Goal: Information Seeking & Learning: Learn about a topic

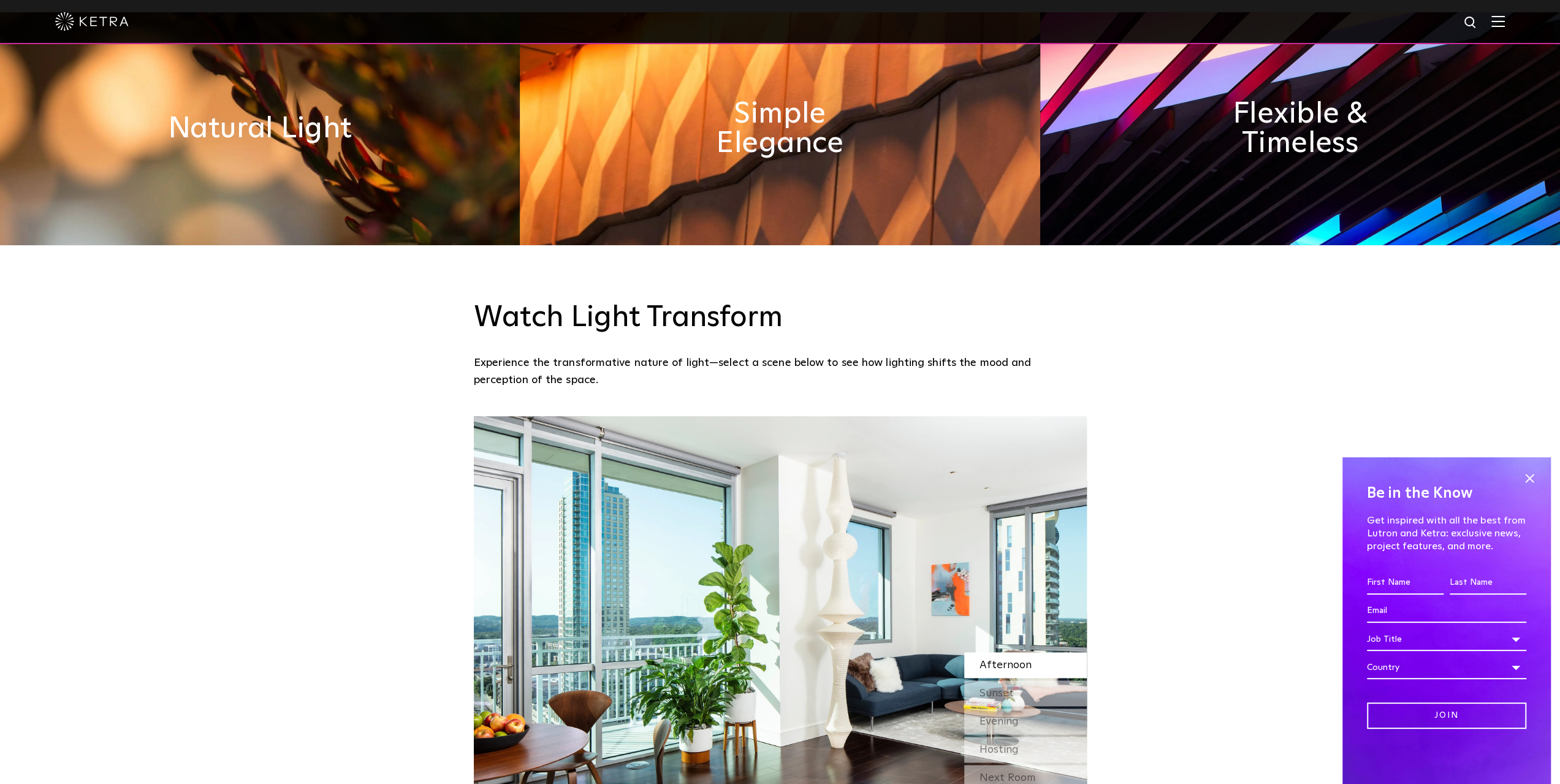
scroll to position [1042, 0]
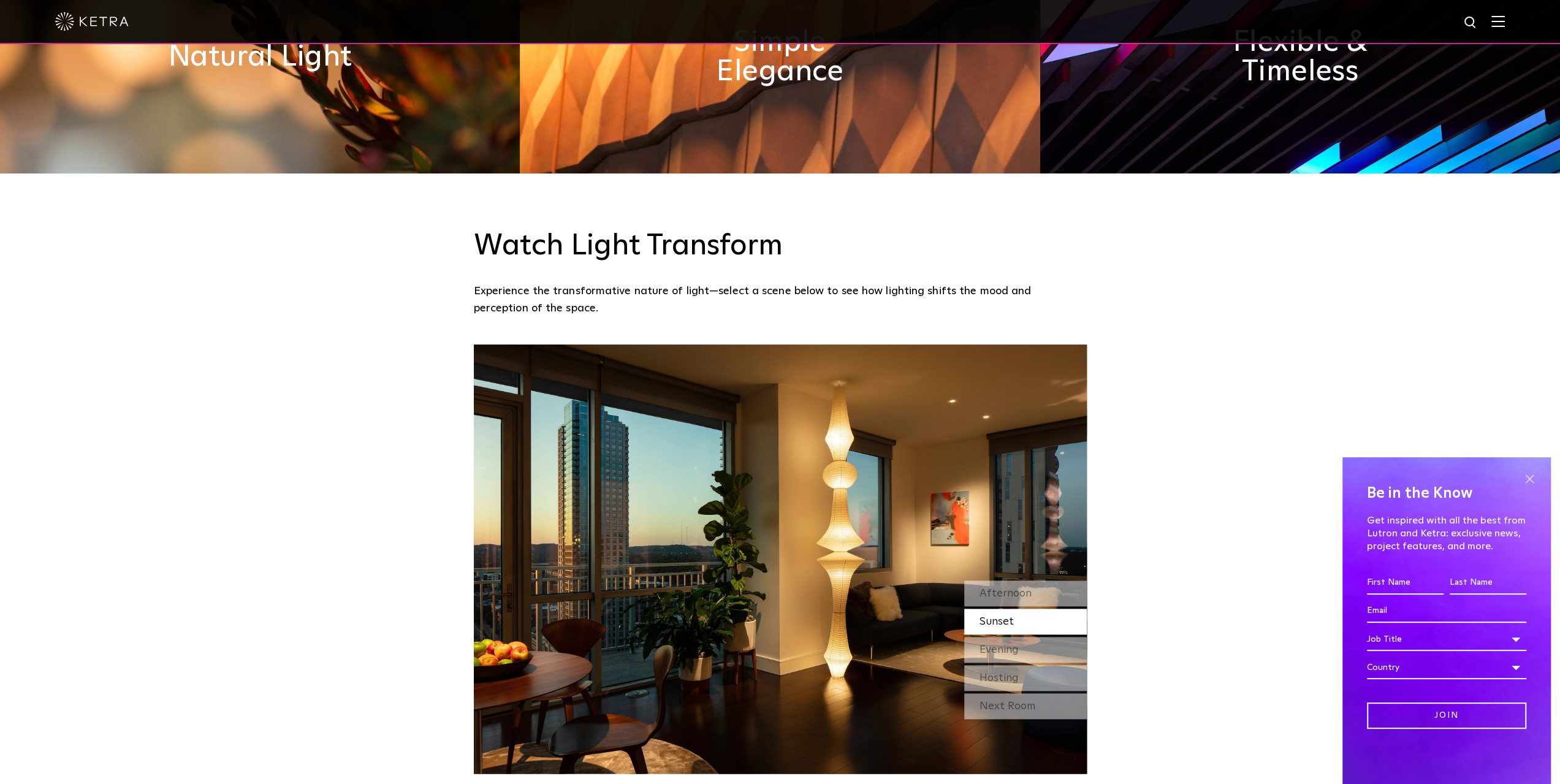
click at [1530, 477] on span at bounding box center [1529, 478] width 18 height 18
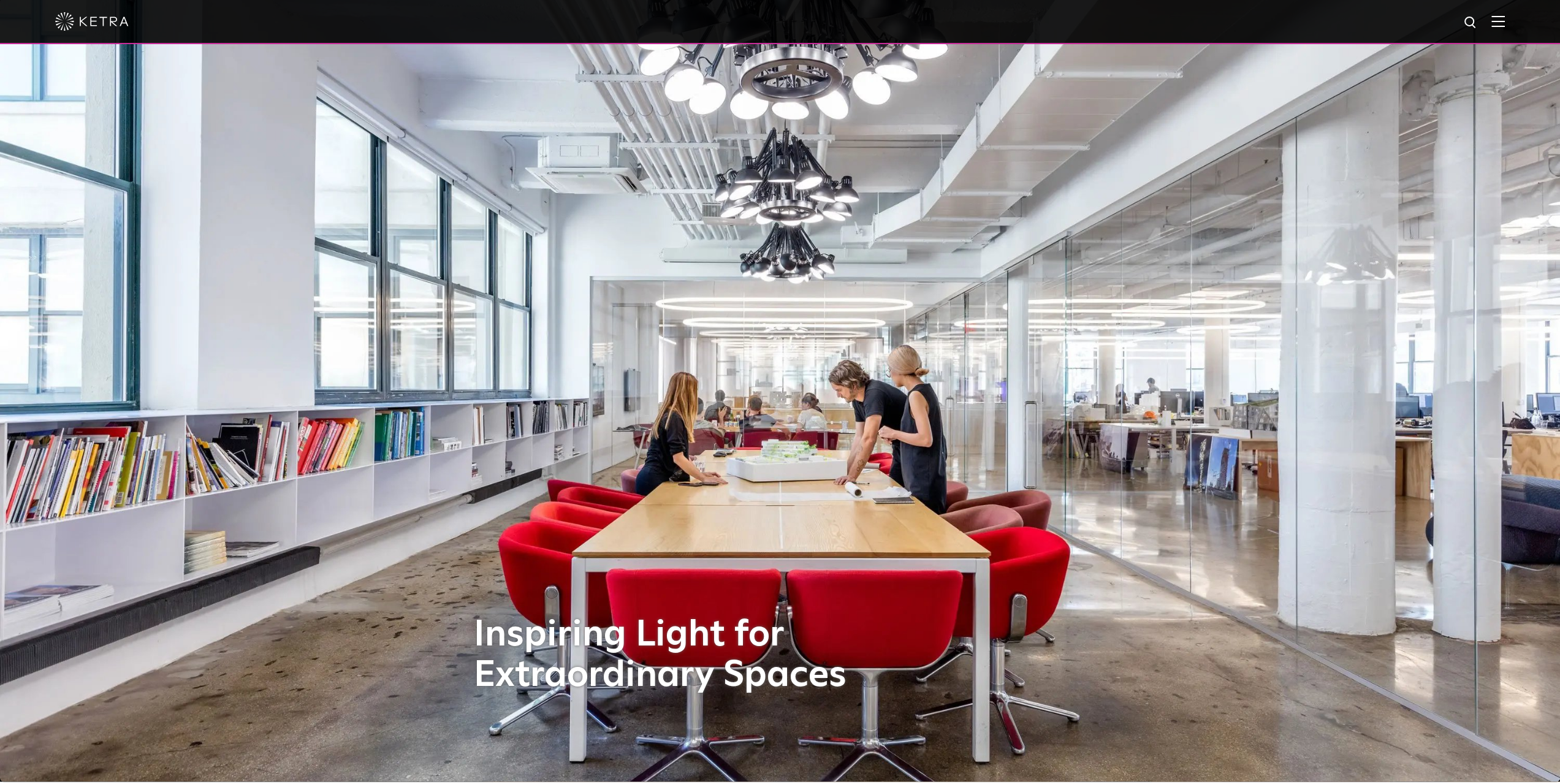
scroll to position [0, 0]
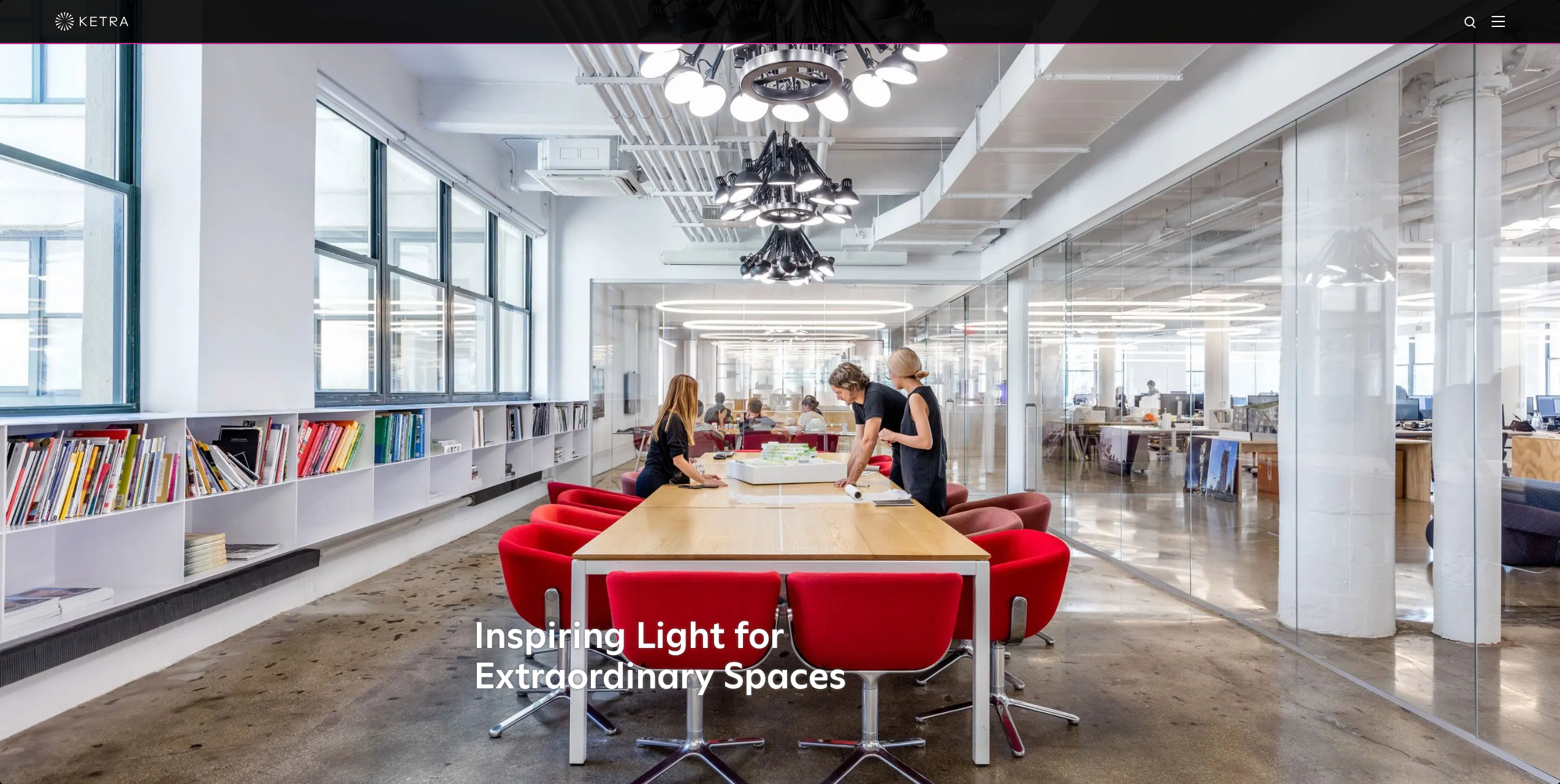
click at [1505, 20] on img at bounding box center [1499, 21] width 14 height 11
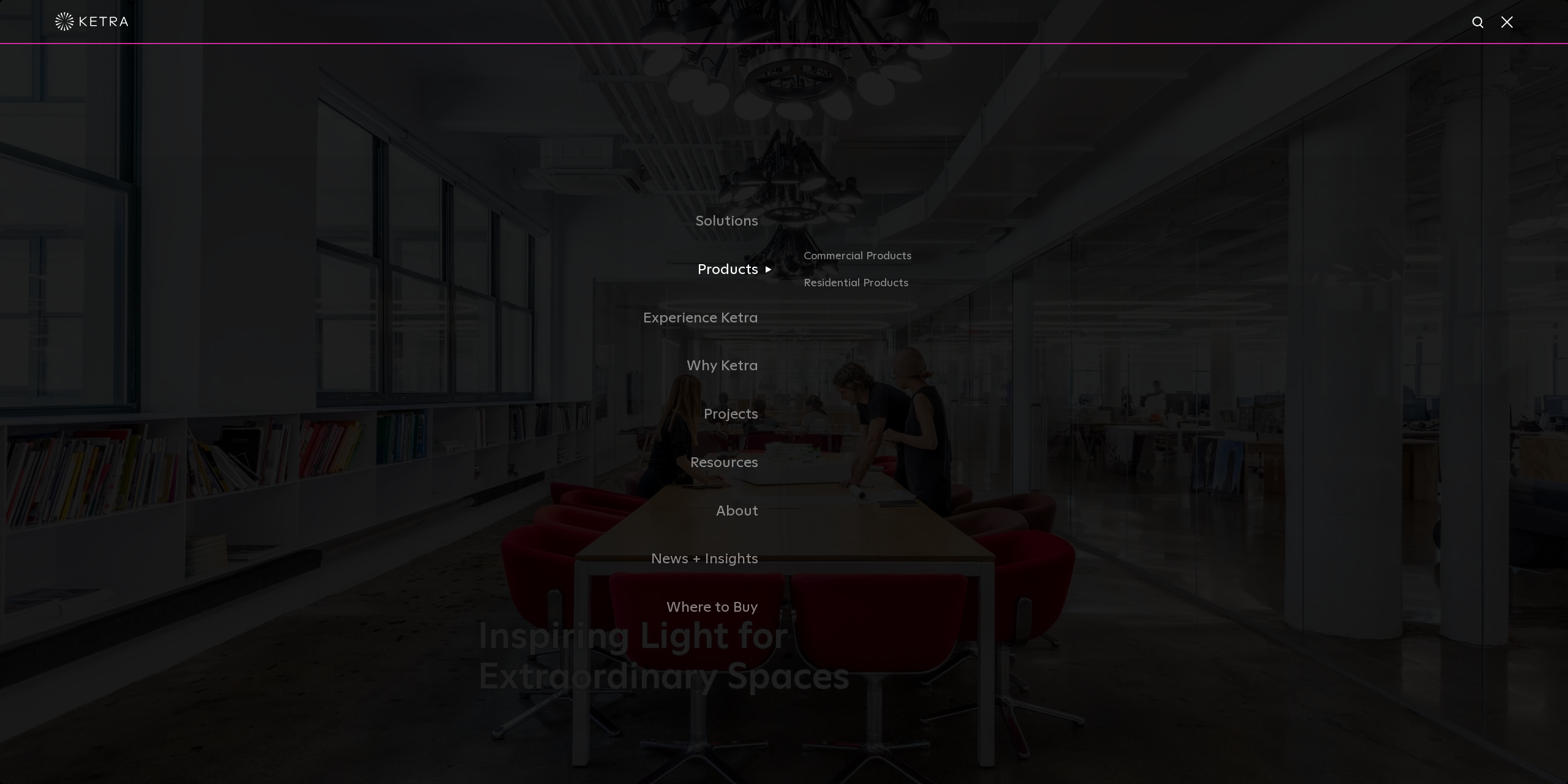
click at [735, 271] on link "Products" at bounding box center [631, 270] width 306 height 48
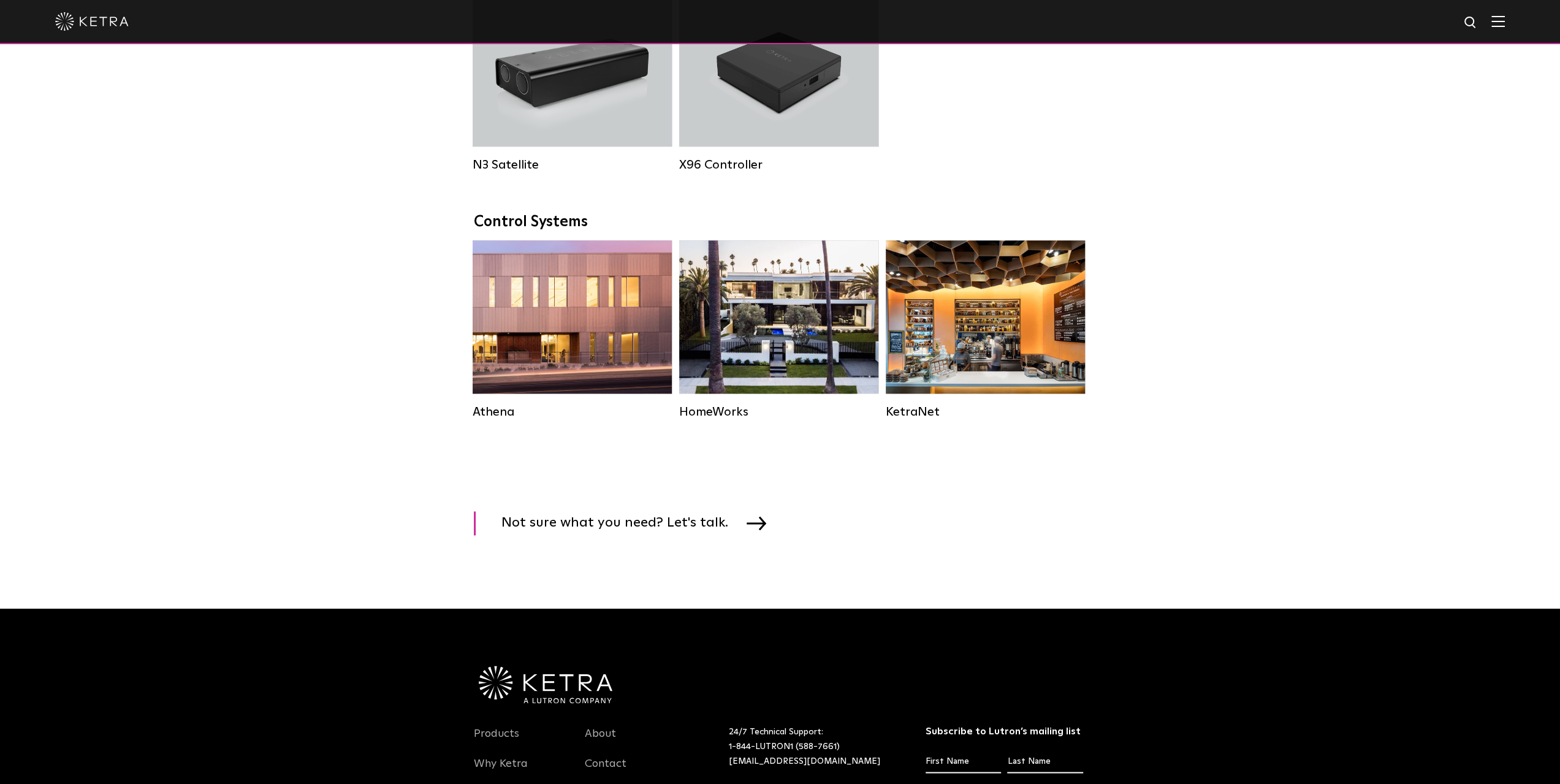
scroll to position [1654, 0]
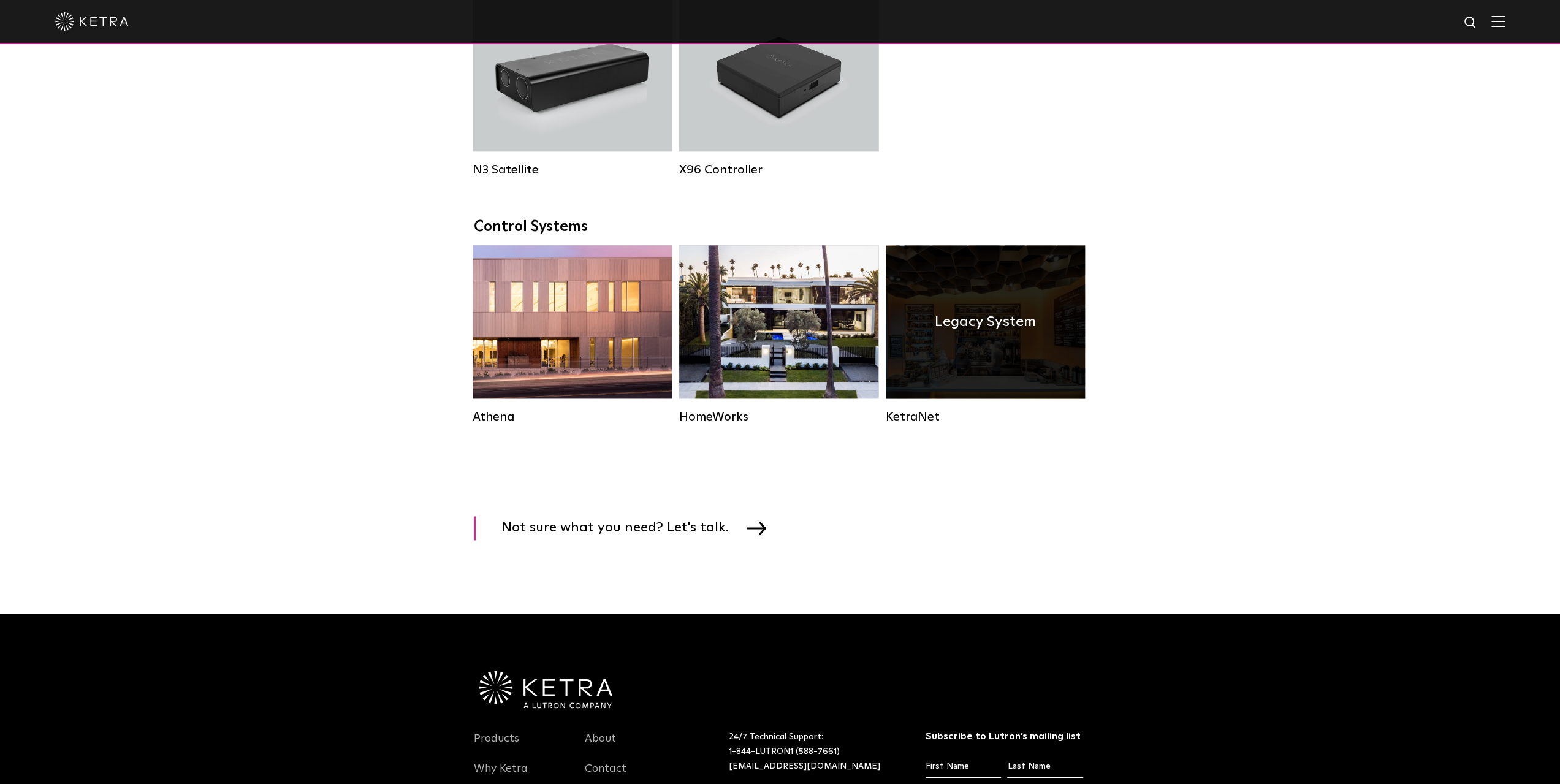
click at [990, 368] on div "Legacy System" at bounding box center [985, 322] width 199 height 153
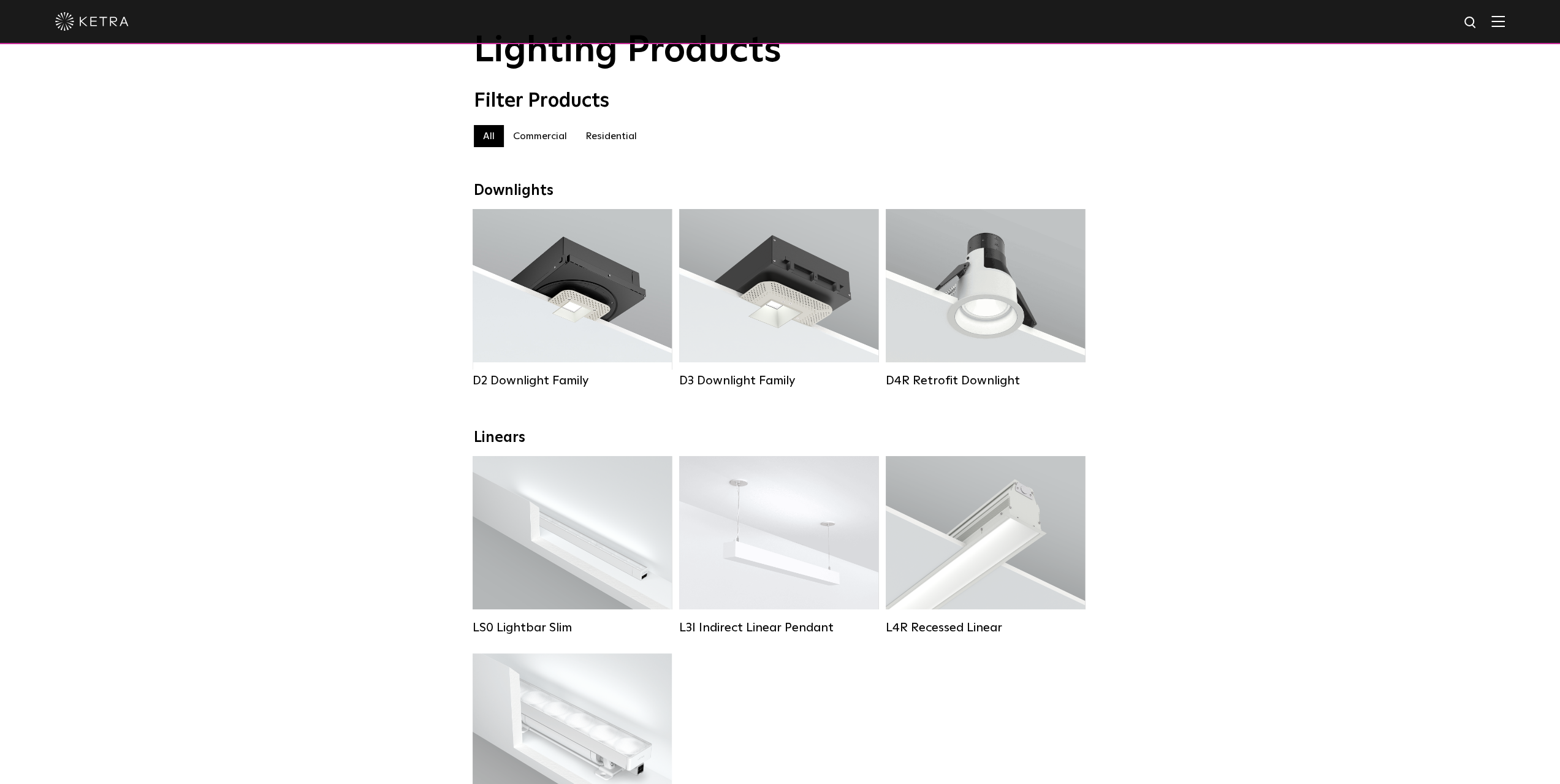
scroll to position [61, 0]
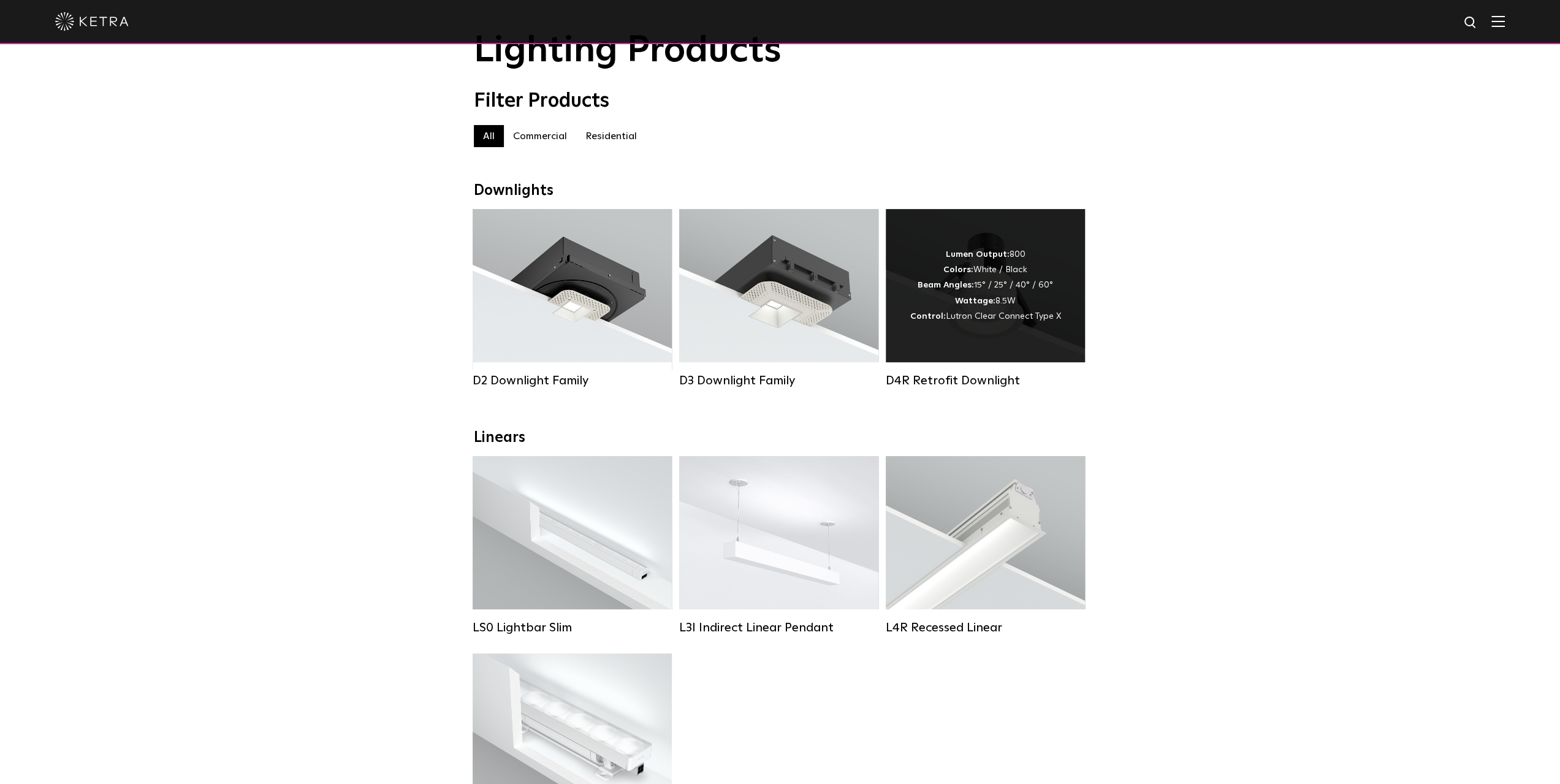
click at [969, 299] on div "Lumen Output: 800 Colors: White / Black Beam Angles: 15° / 25° / 40° / 60° Watt…" at bounding box center [986, 285] width 150 height 77
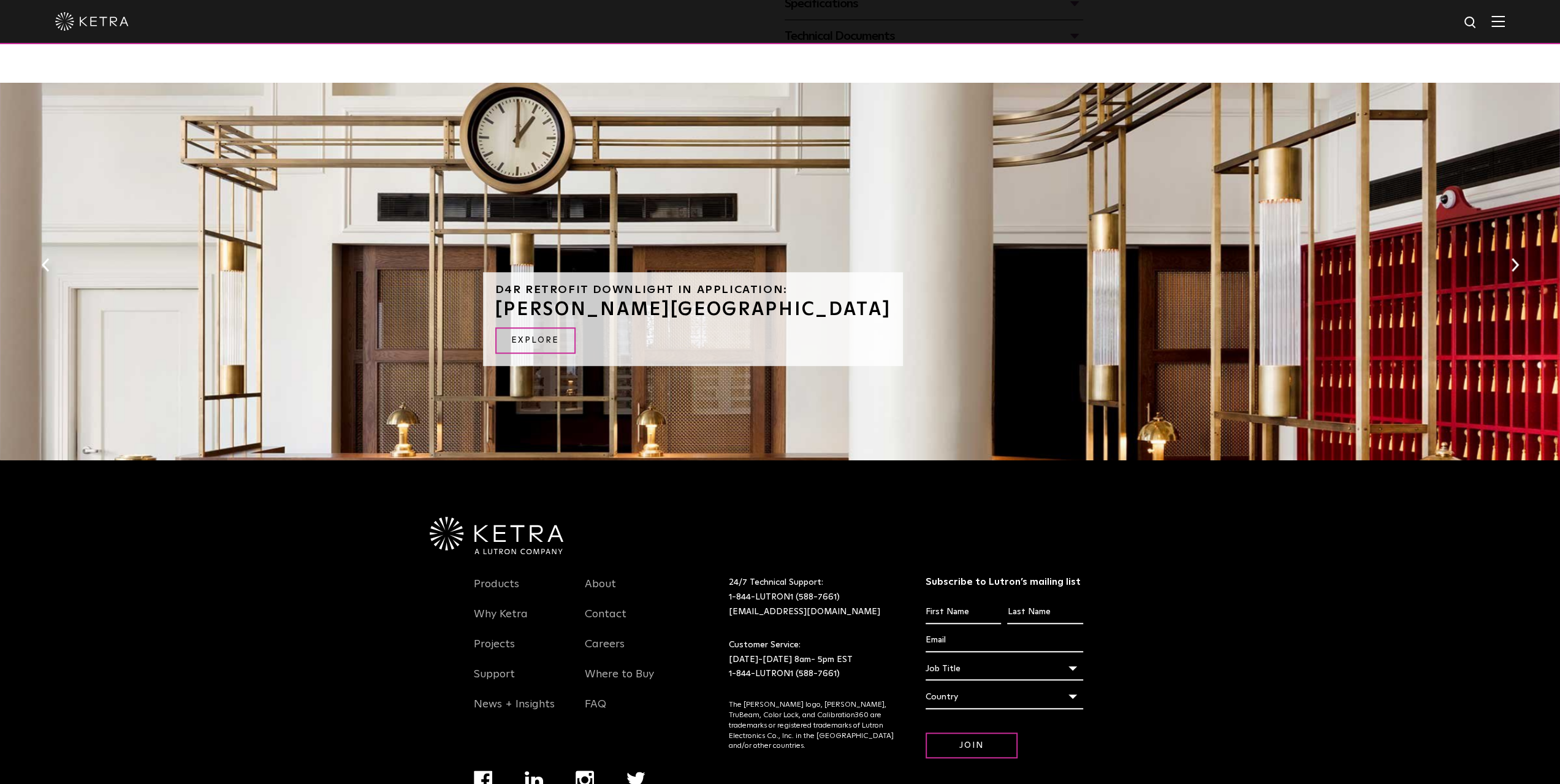
scroll to position [674, 0]
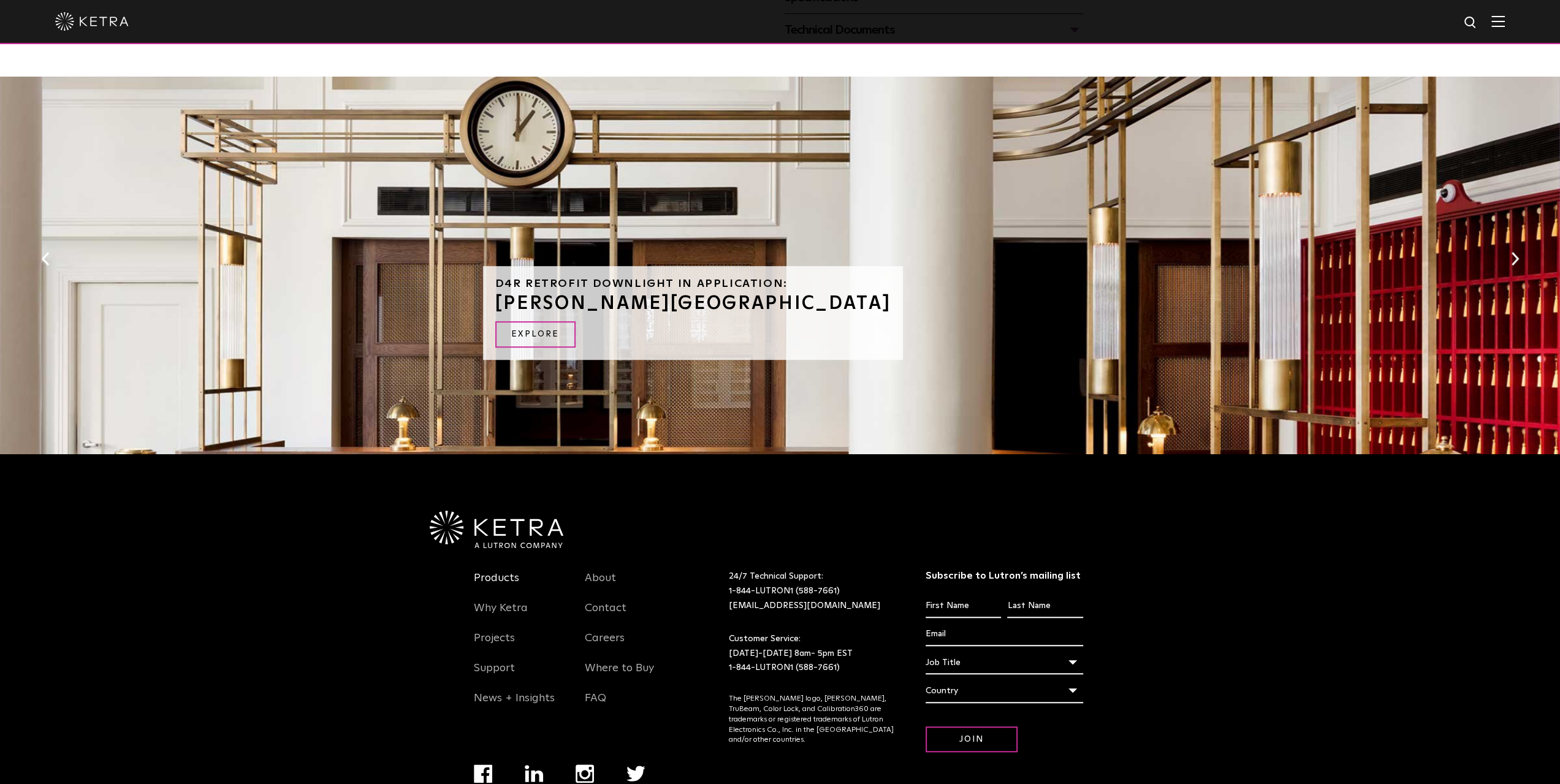
click at [508, 576] on link "Products" at bounding box center [496, 585] width 45 height 29
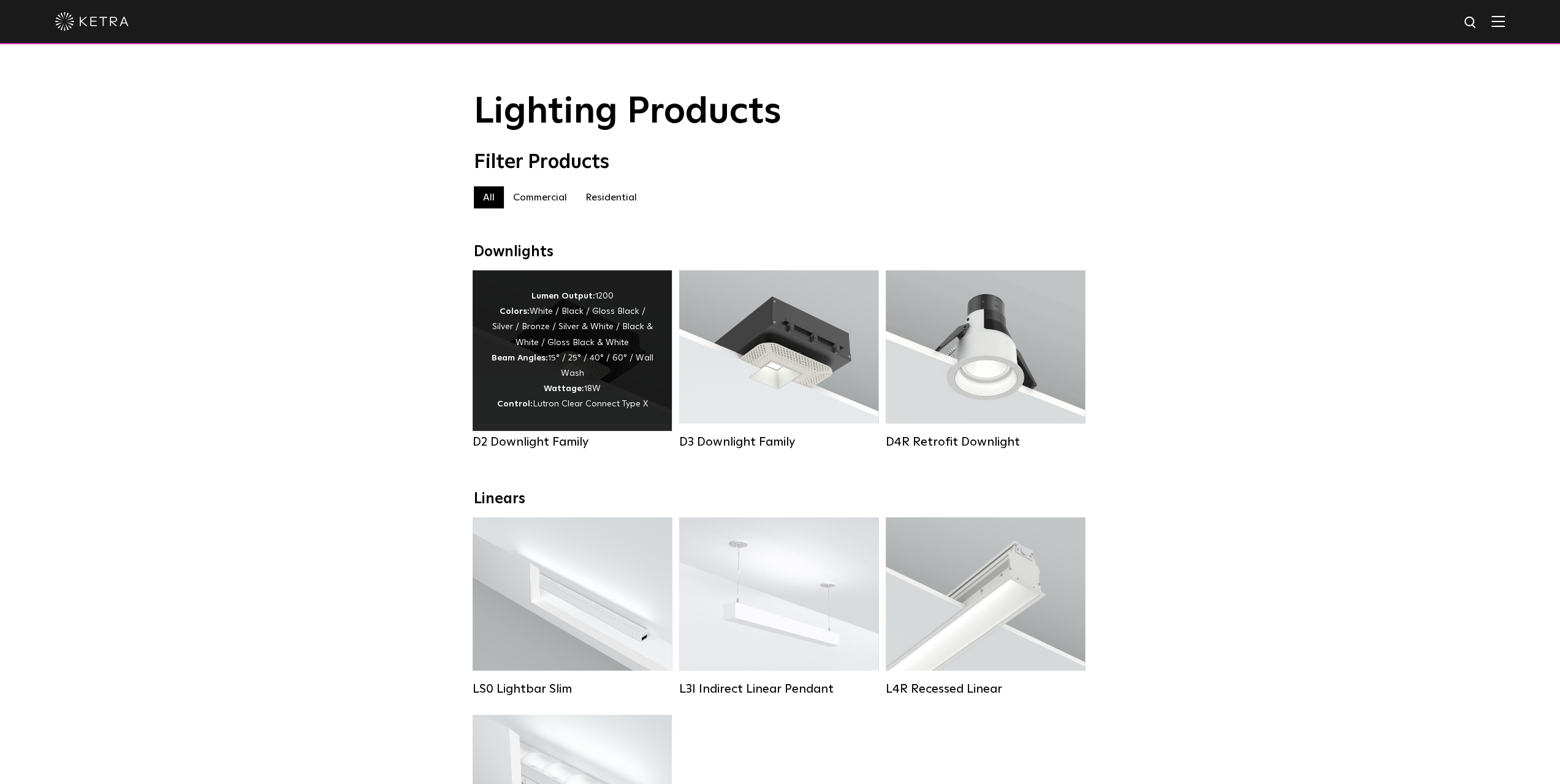
click at [576, 368] on div "Lumen Output: 1200 Colors: White / Black / Gloss Black / Silver / Bronze / Silv…" at bounding box center [572, 350] width 163 height 124
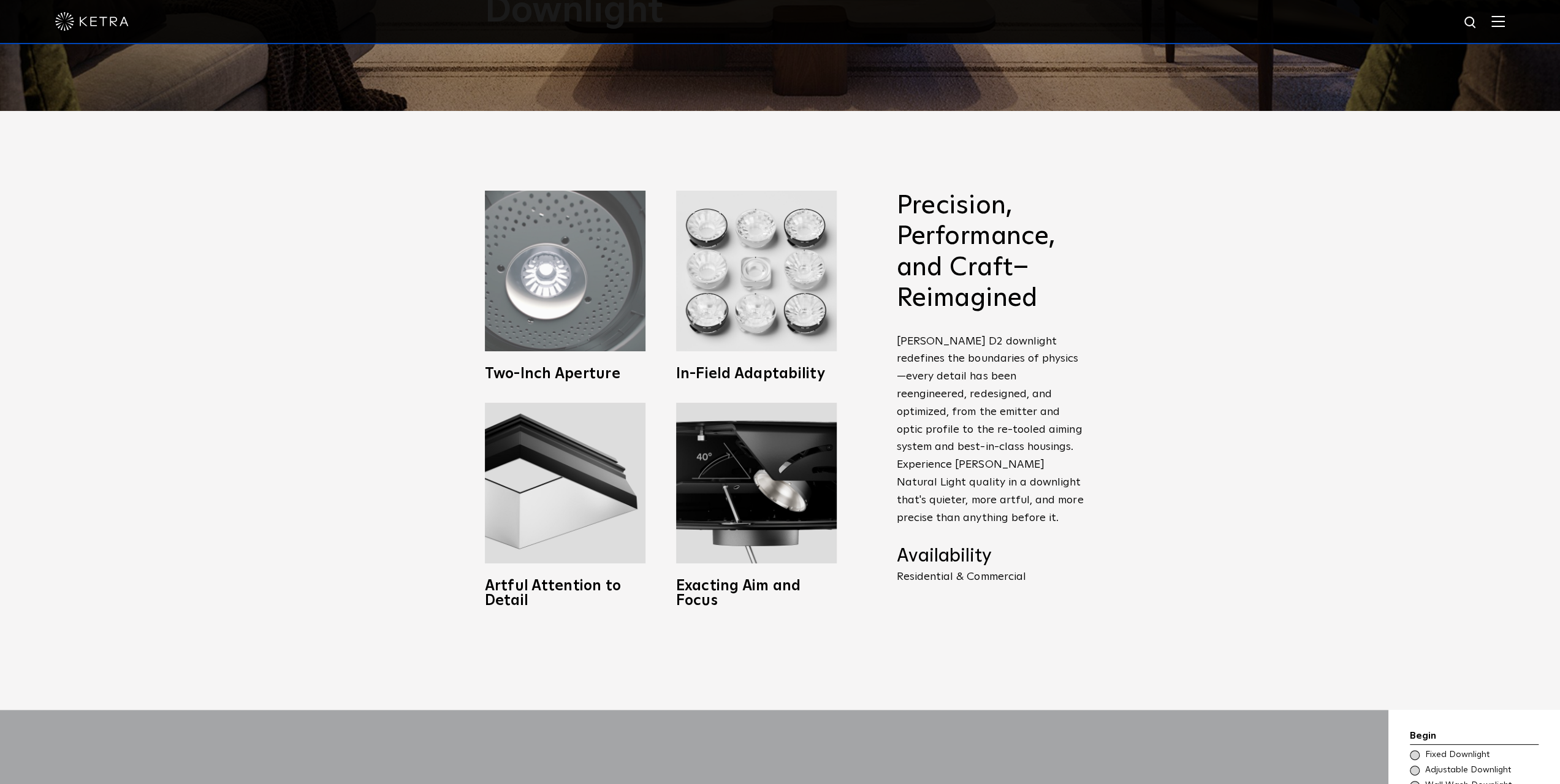
scroll to position [736, 0]
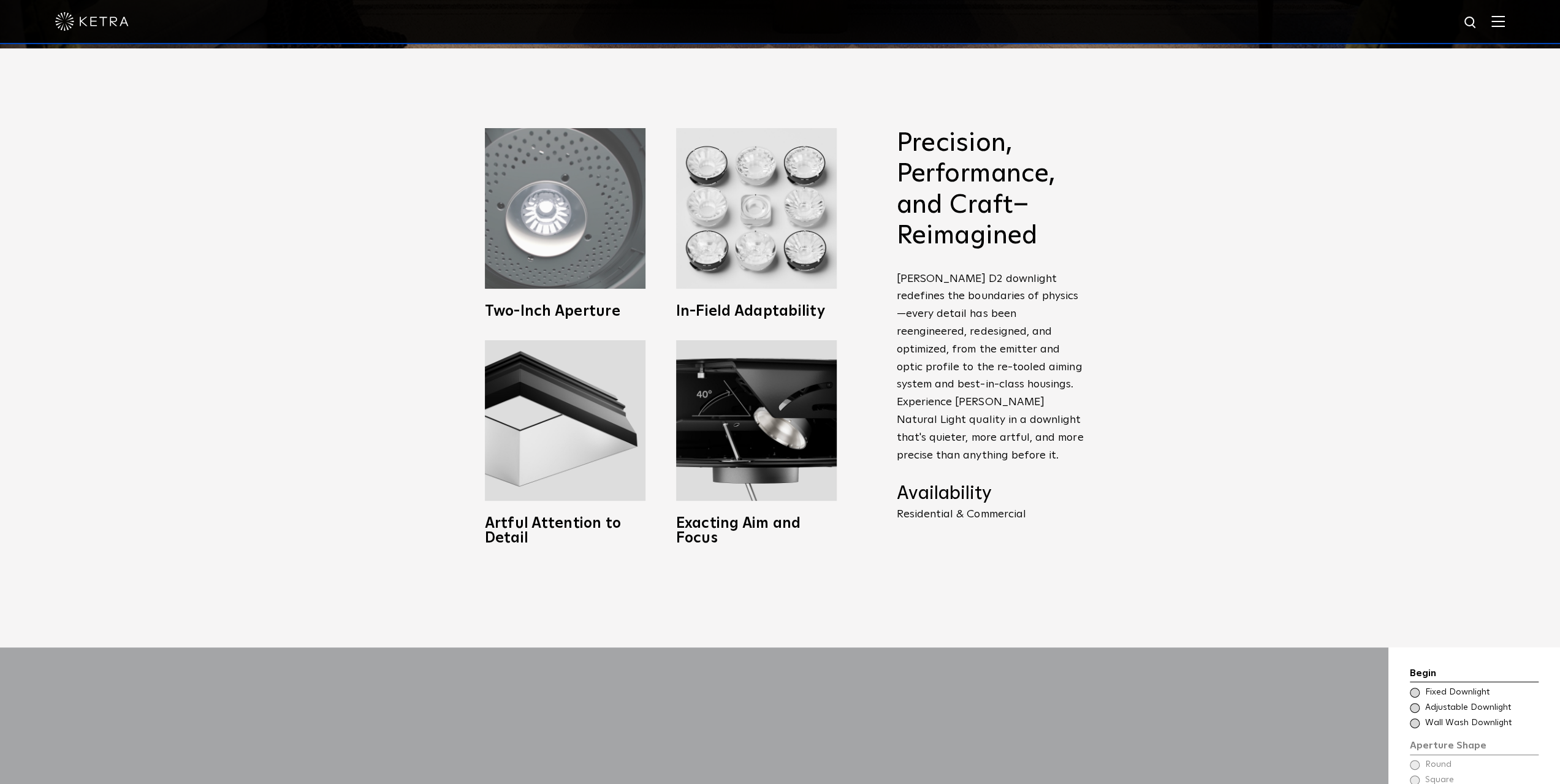
click at [585, 243] on img at bounding box center [566, 208] width 161 height 161
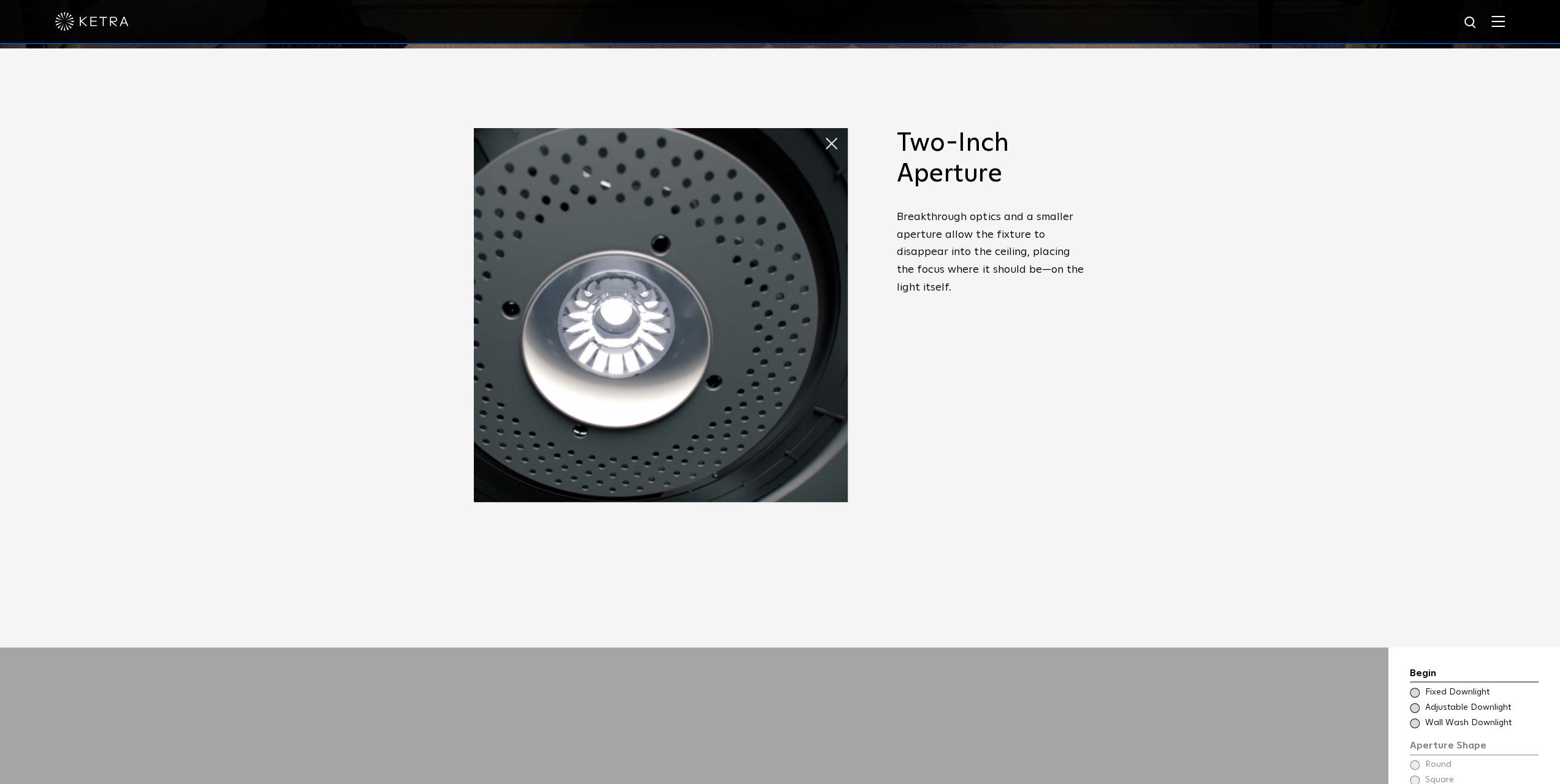
click at [972, 237] on p "Breakthrough optics and a smaller aperture allow the fixture to disappear into …" at bounding box center [992, 252] width 190 height 88
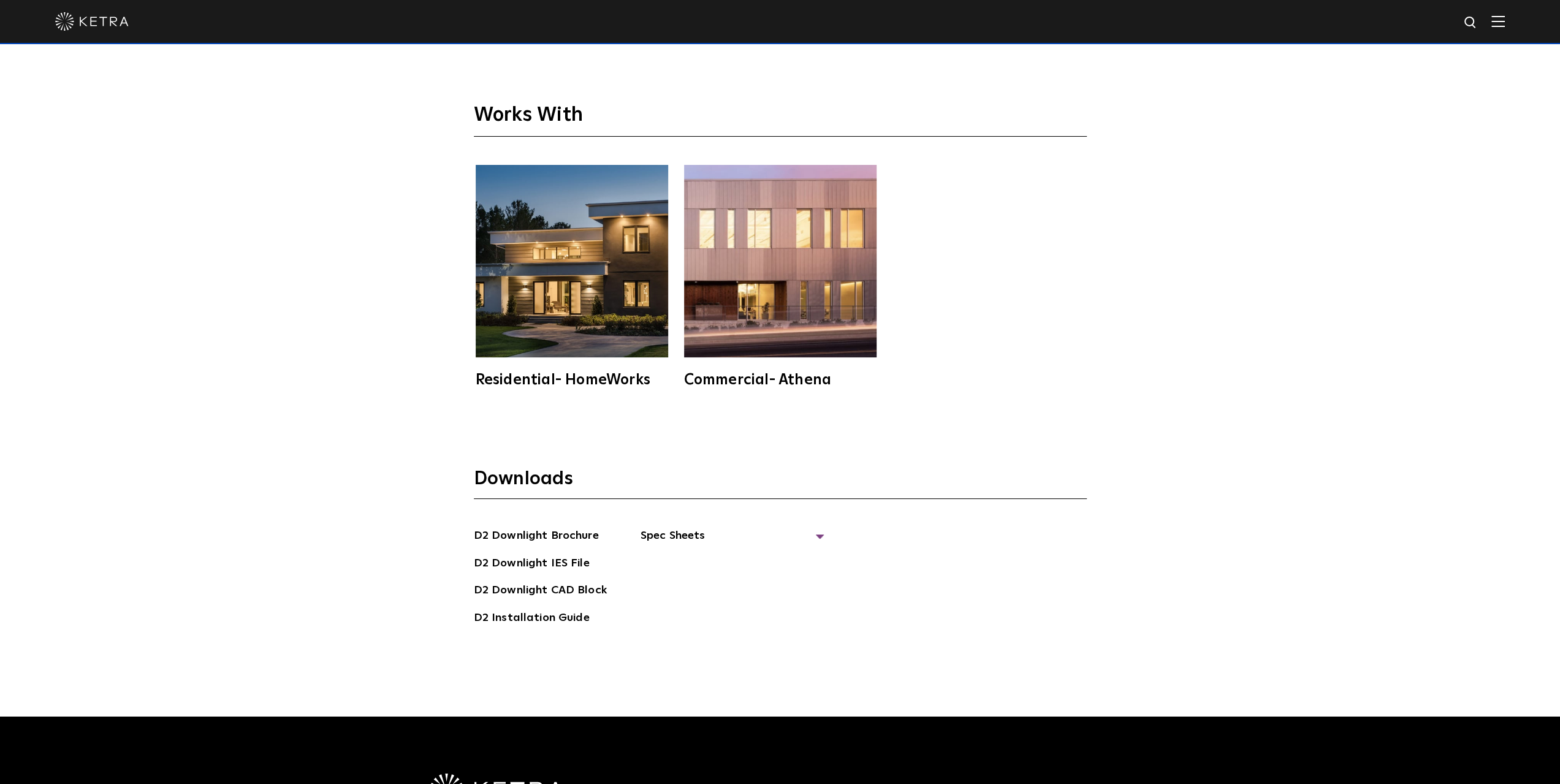
scroll to position [3808, 0]
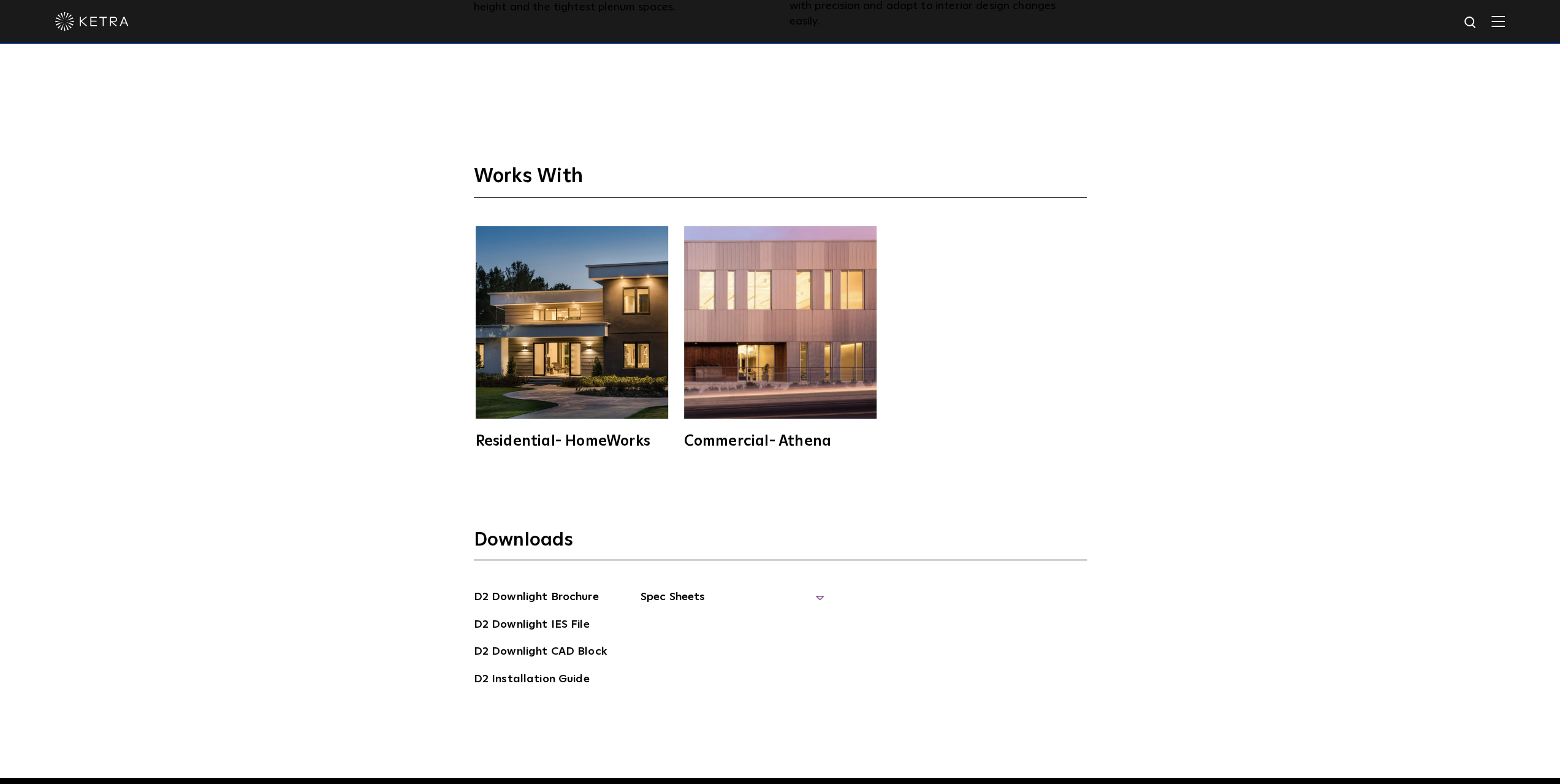
click at [649, 588] on span "Spec Sheets" at bounding box center [732, 601] width 184 height 27
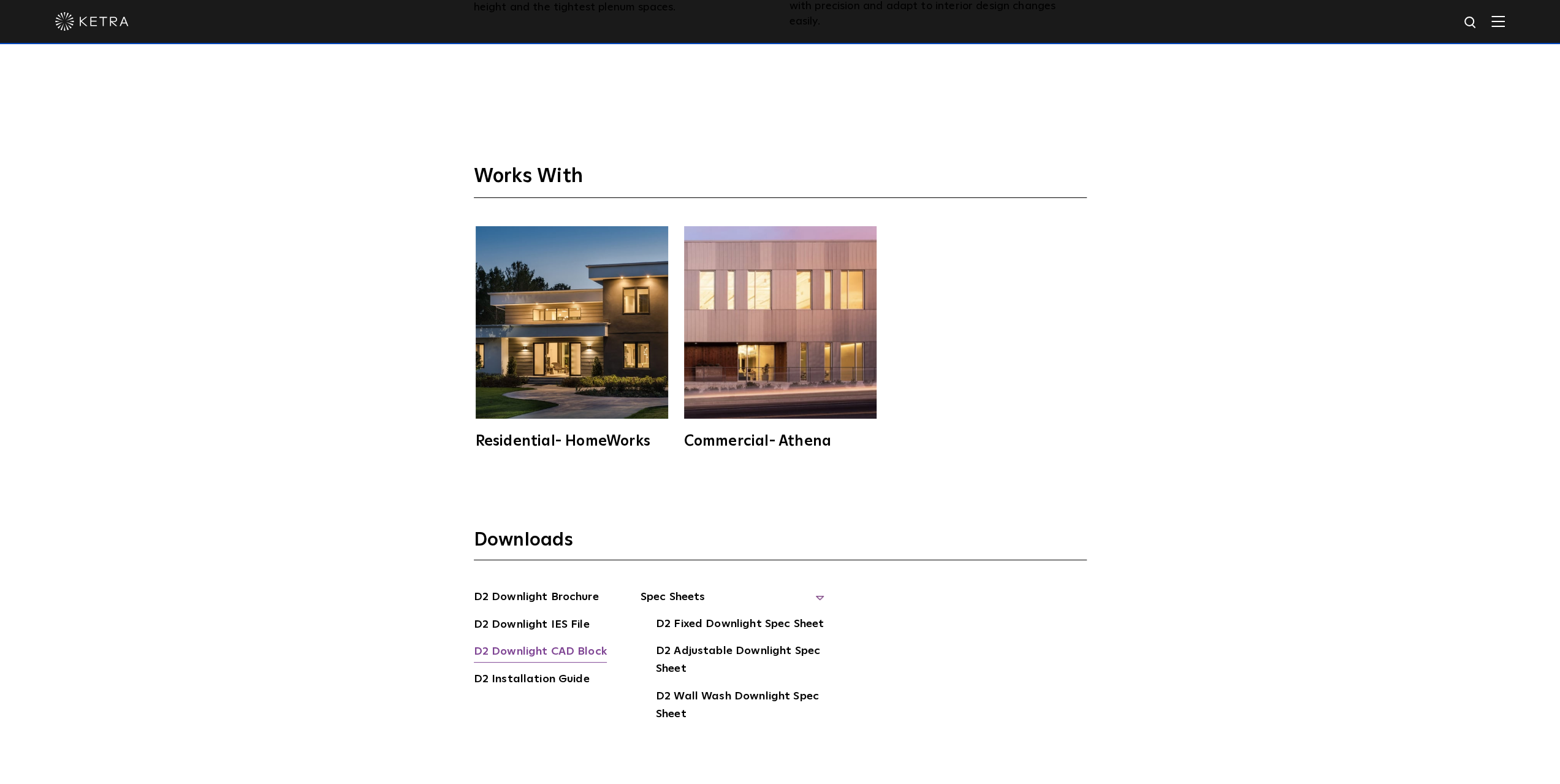
click at [599, 643] on link "D2 Downlight CAD Block" at bounding box center [540, 653] width 133 height 20
click at [679, 687] on link "D2 Wall Wash Downlight Spec Sheet" at bounding box center [739, 705] width 169 height 37
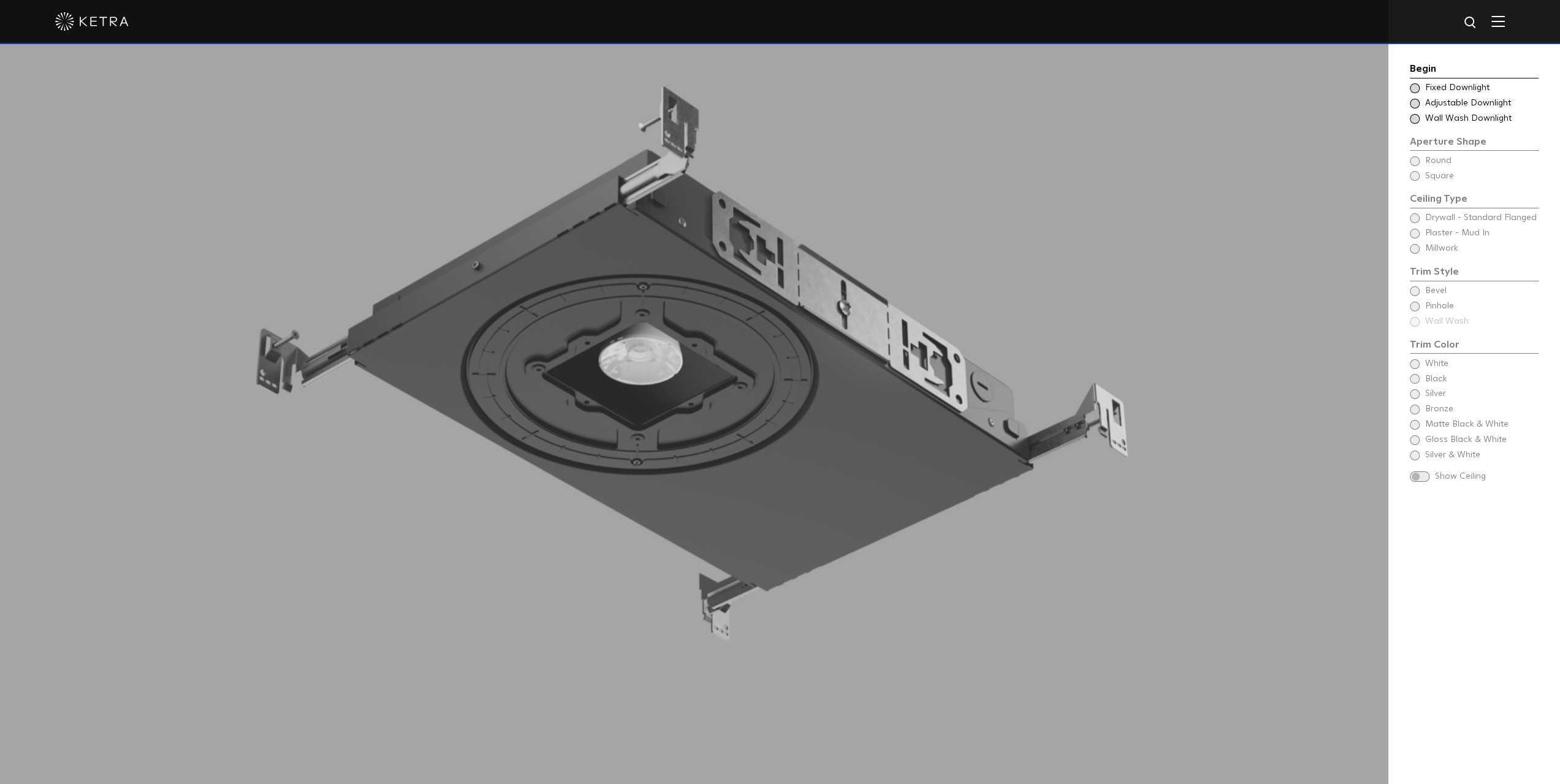
scroll to position [1418, 0]
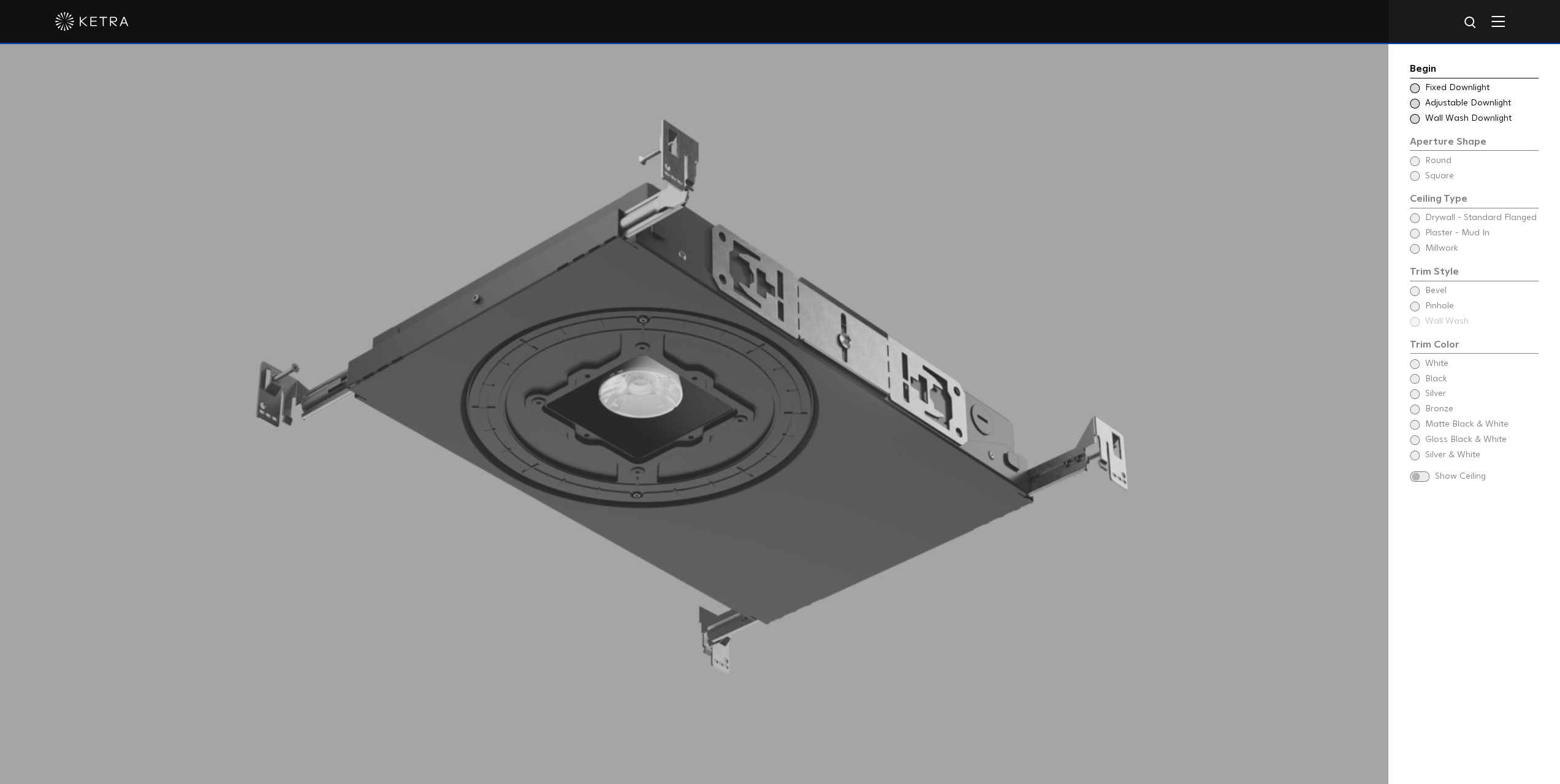
click at [1411, 250] on div "Begin Choose Aperture Shape Fixed Downlight Choose Aperture Shape Adjustable Do…" at bounding box center [1474, 273] width 129 height 424
click at [1417, 250] on div "Begin Choose Aperture Shape Fixed Downlight Choose Aperture Shape Adjustable Do…" at bounding box center [1474, 273] width 129 height 424
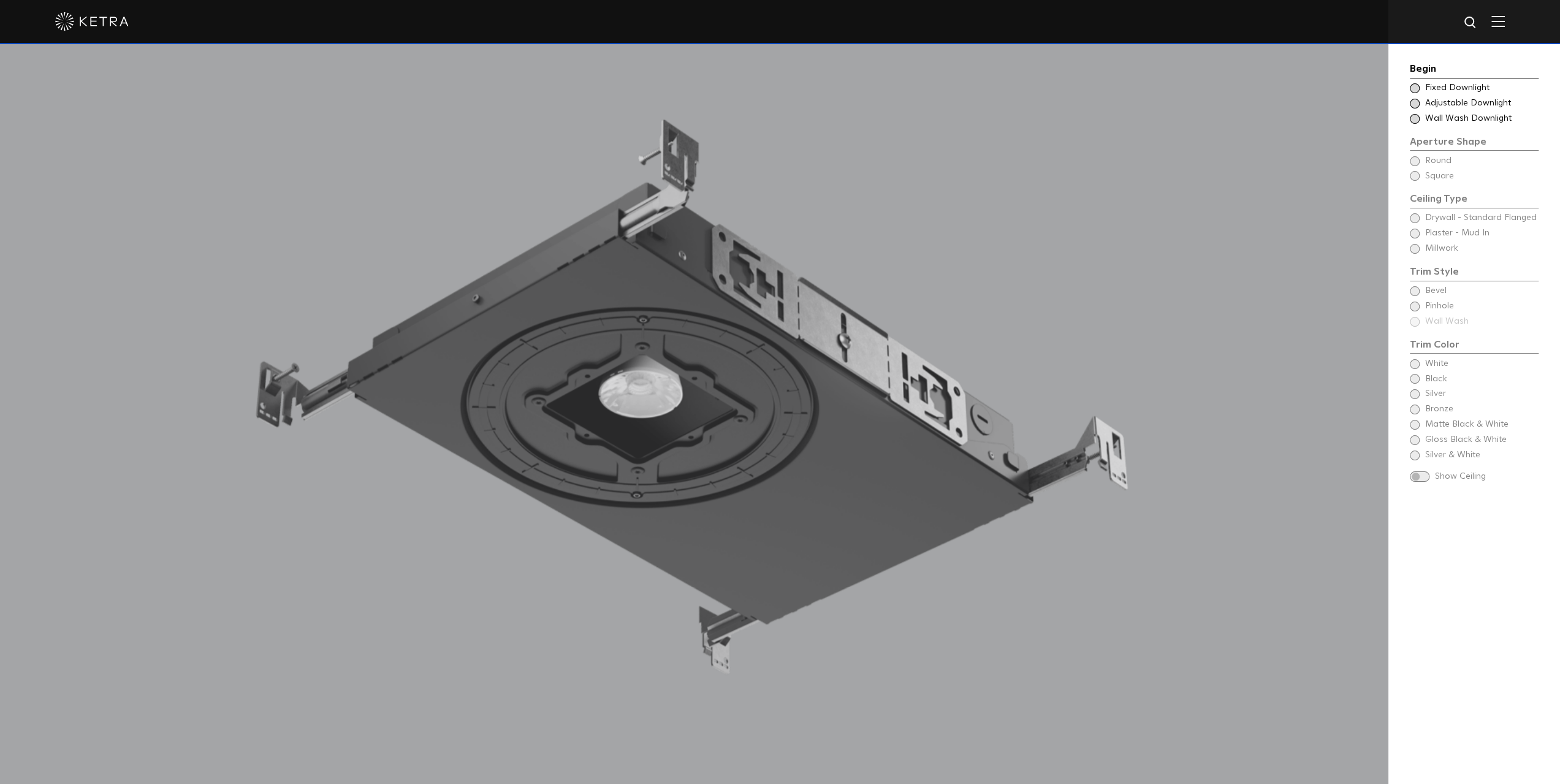
click at [1417, 250] on div "Begin Choose Aperture Shape Fixed Downlight Choose Aperture Shape Adjustable Do…" at bounding box center [1474, 273] width 129 height 424
click at [1437, 238] on div "Begin Choose Aperture Shape Fixed Downlight Choose Aperture Shape Adjustable Do…" at bounding box center [1474, 273] width 129 height 424
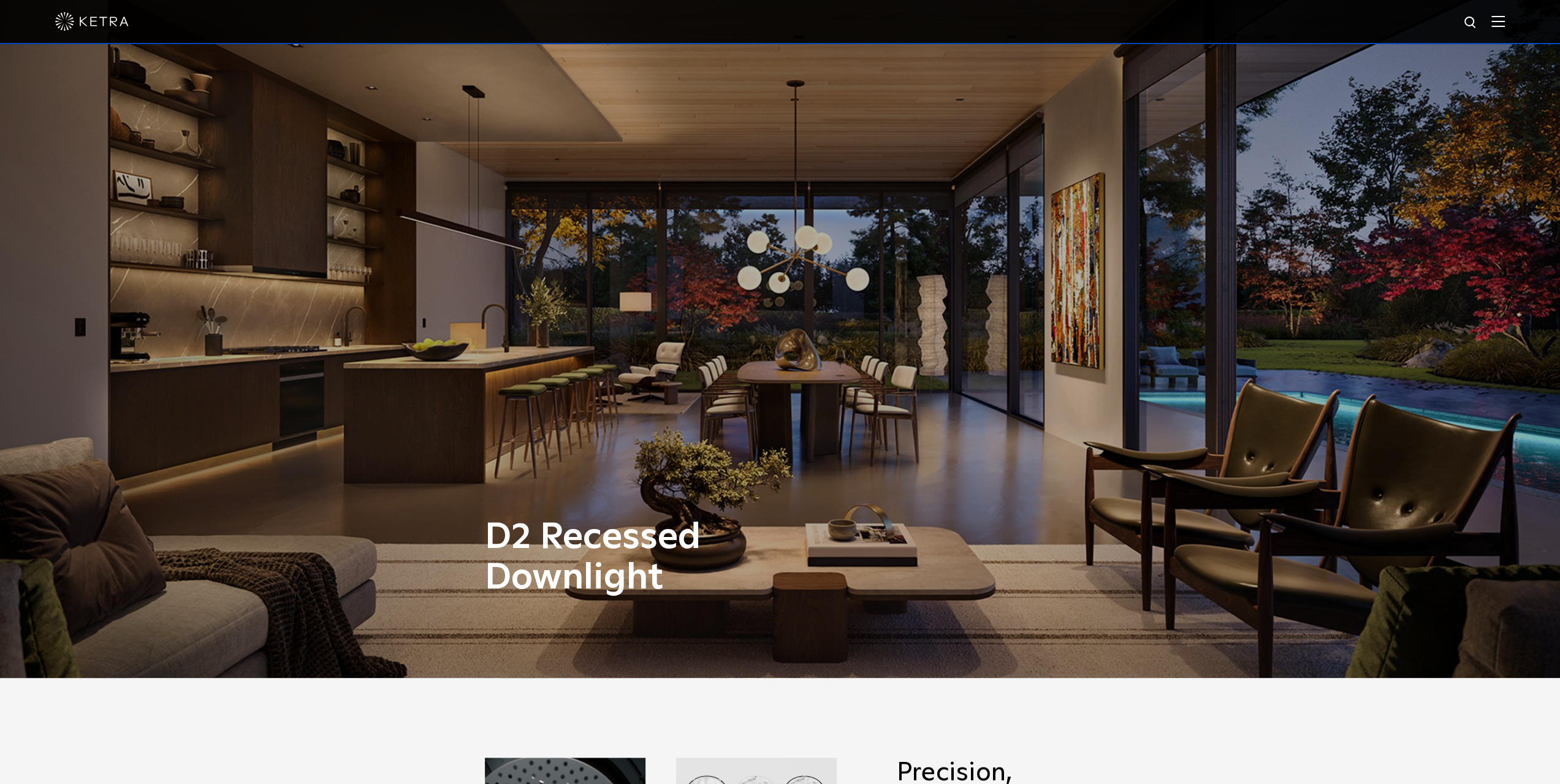
scroll to position [0, 0]
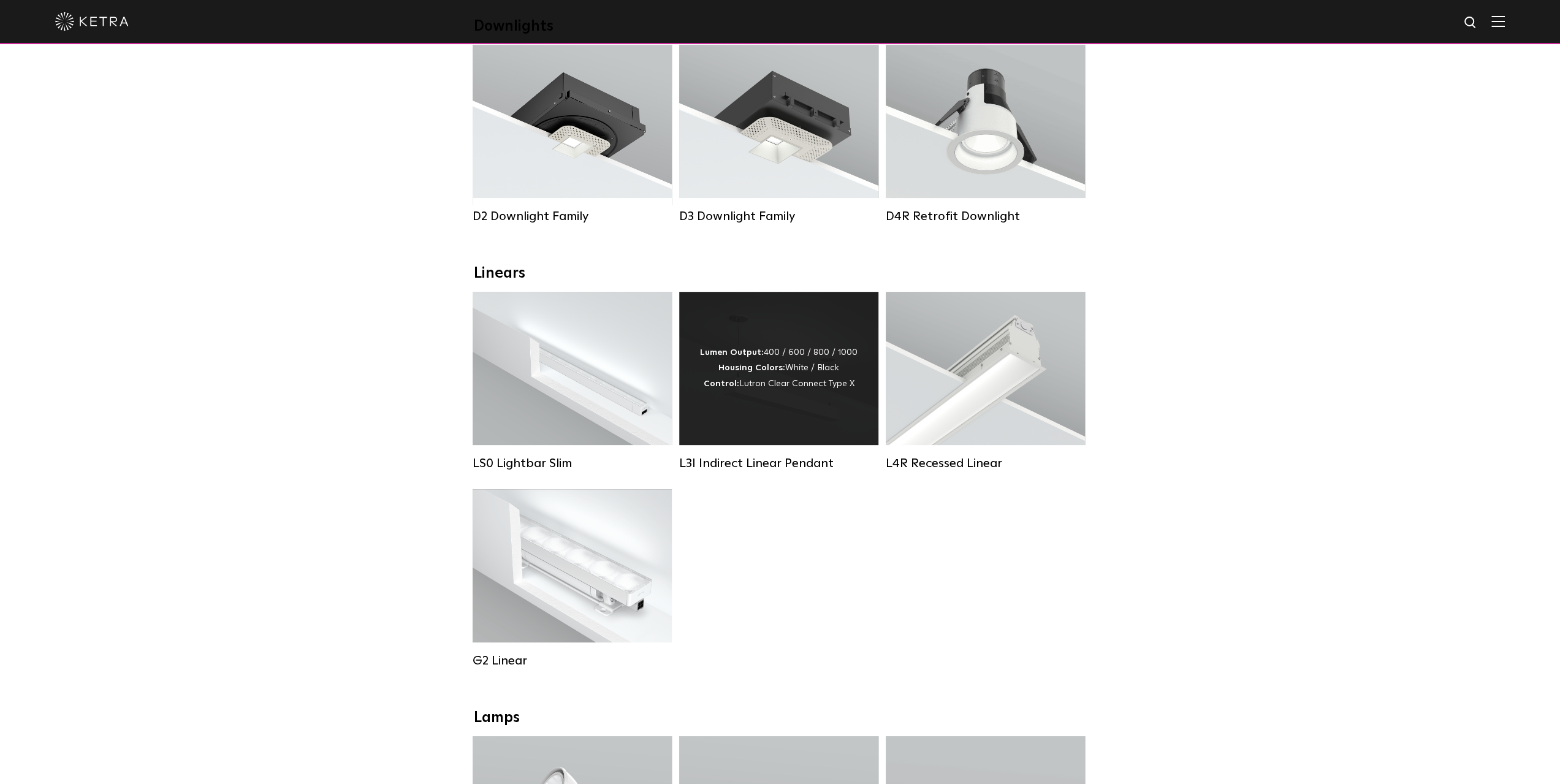
scroll to position [245, 0]
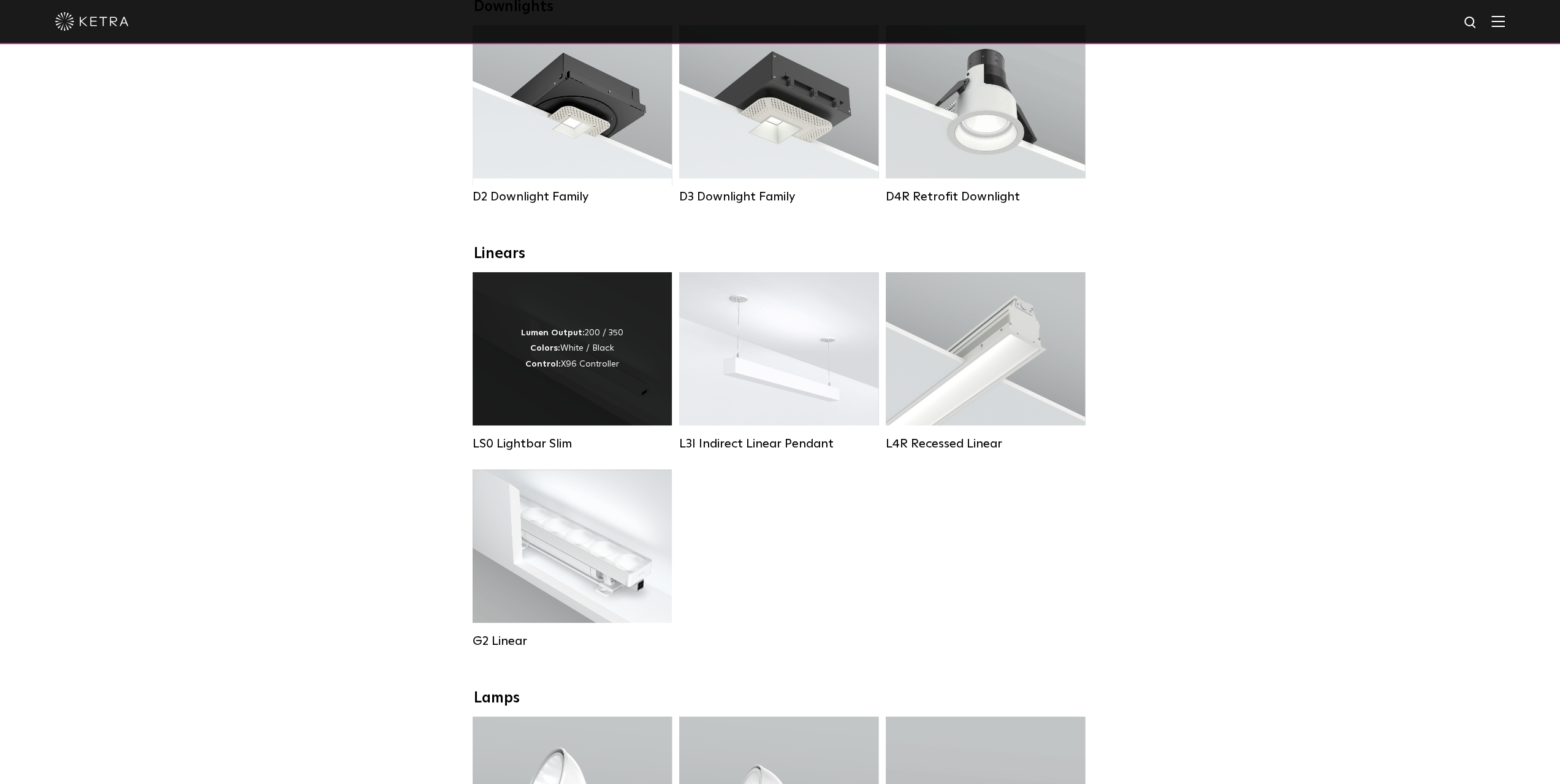
click at [568, 382] on div "Lumen Output: 200 / 350 Colors: White / Black Control: X96 Controller" at bounding box center [572, 348] width 199 height 153
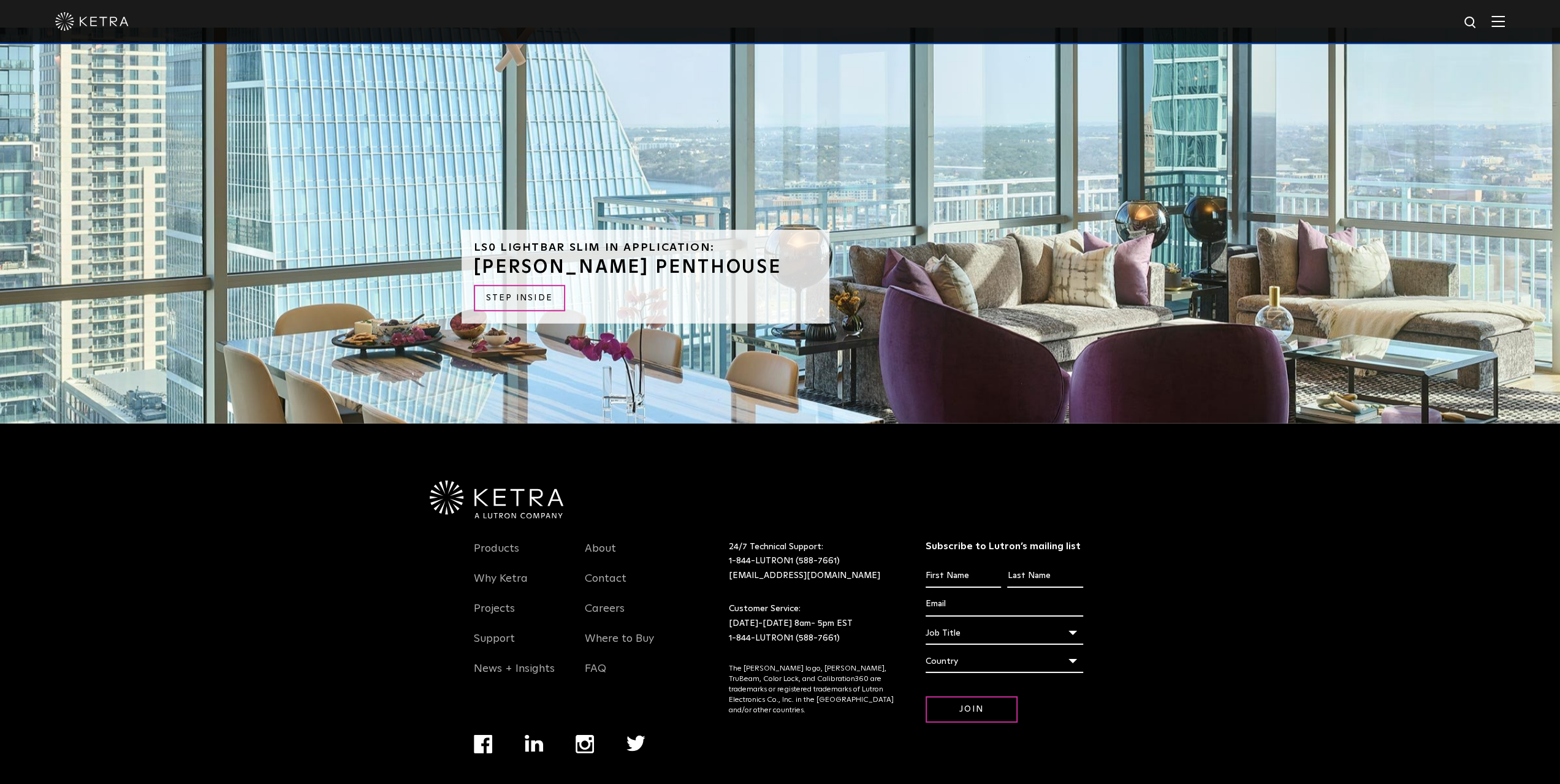
scroll to position [3538, 0]
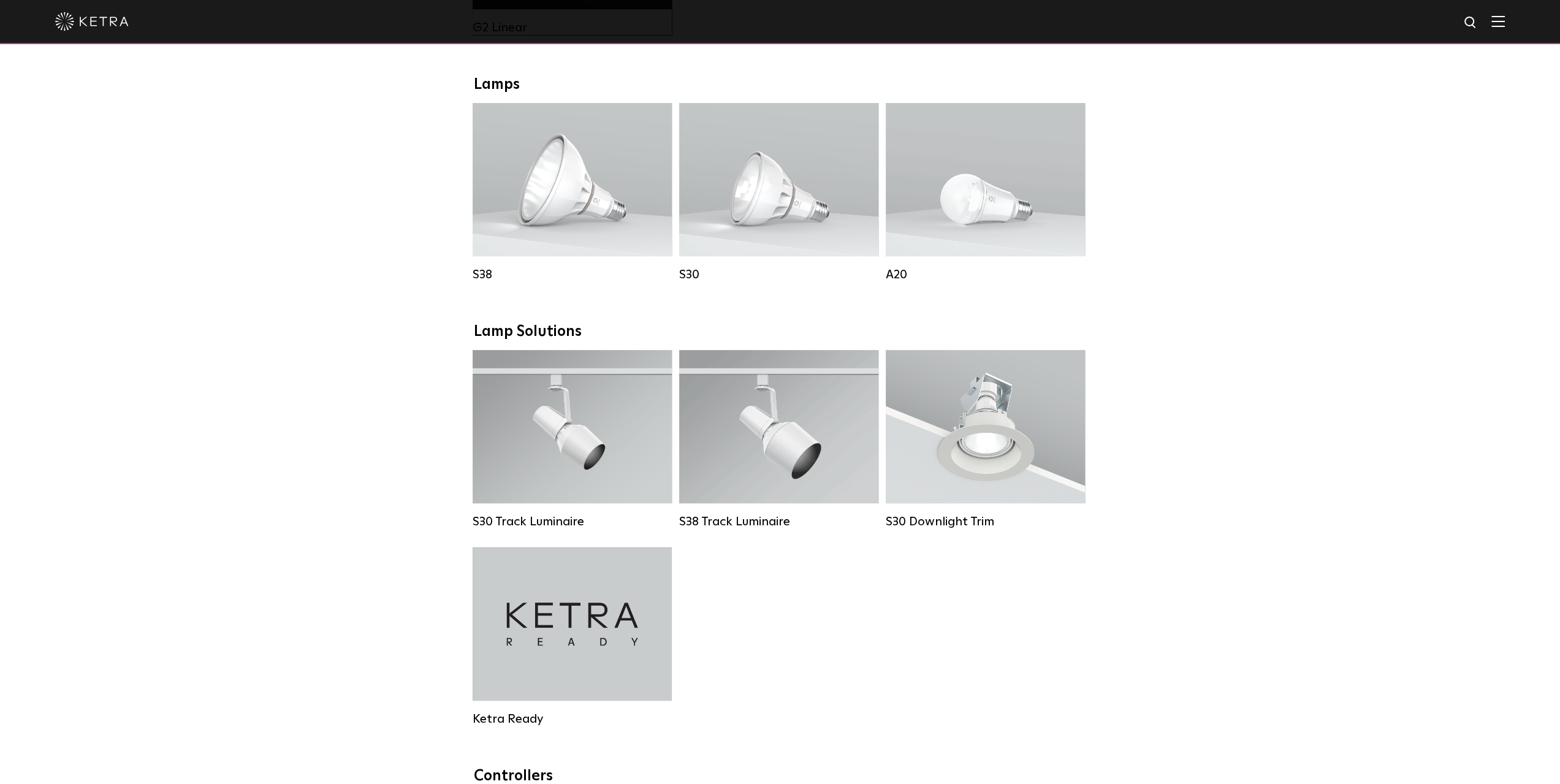
scroll to position [857, 0]
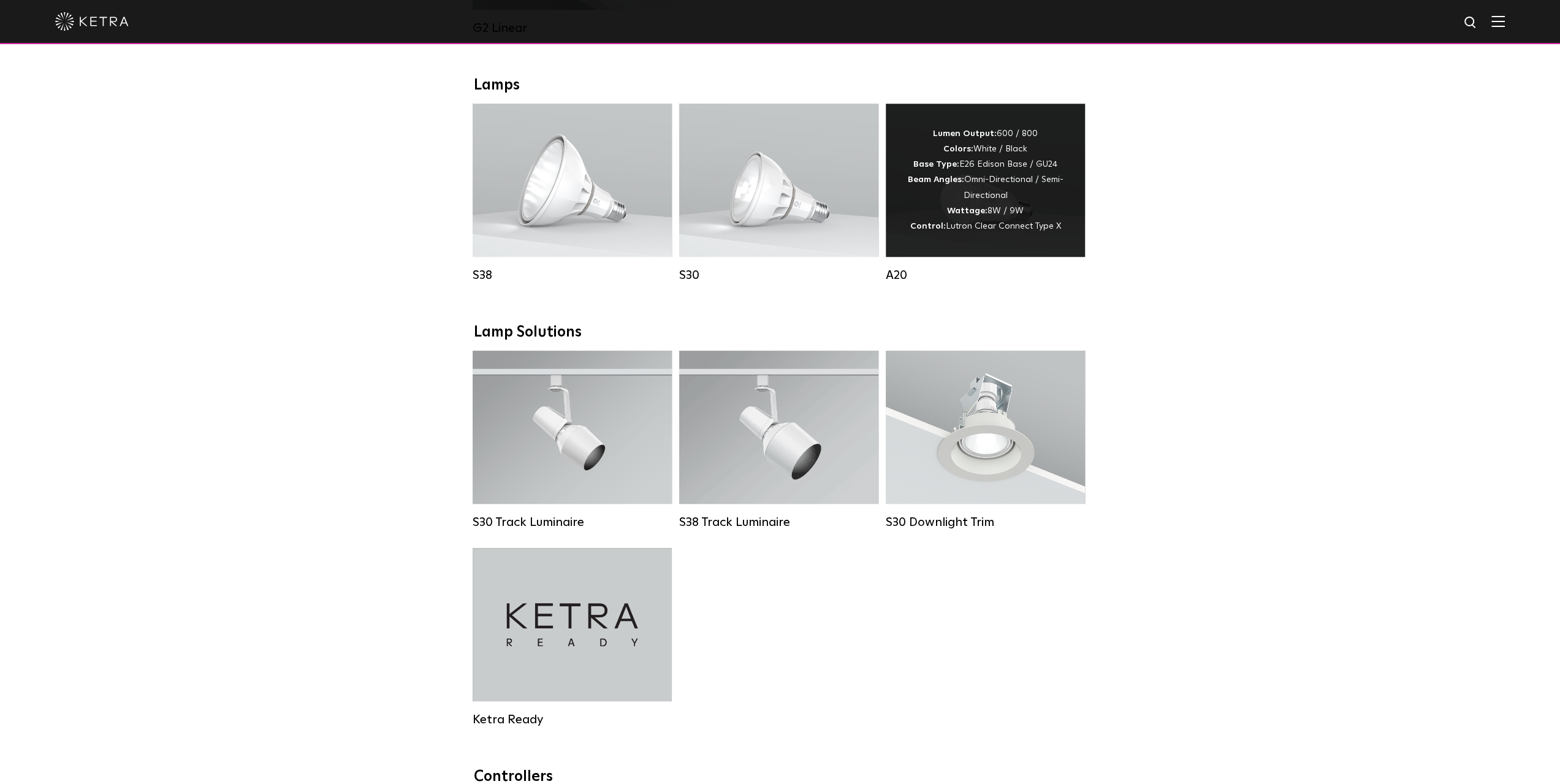
click at [1016, 231] on span "Lutron Clear Connect Type X" at bounding box center [1003, 226] width 115 height 9
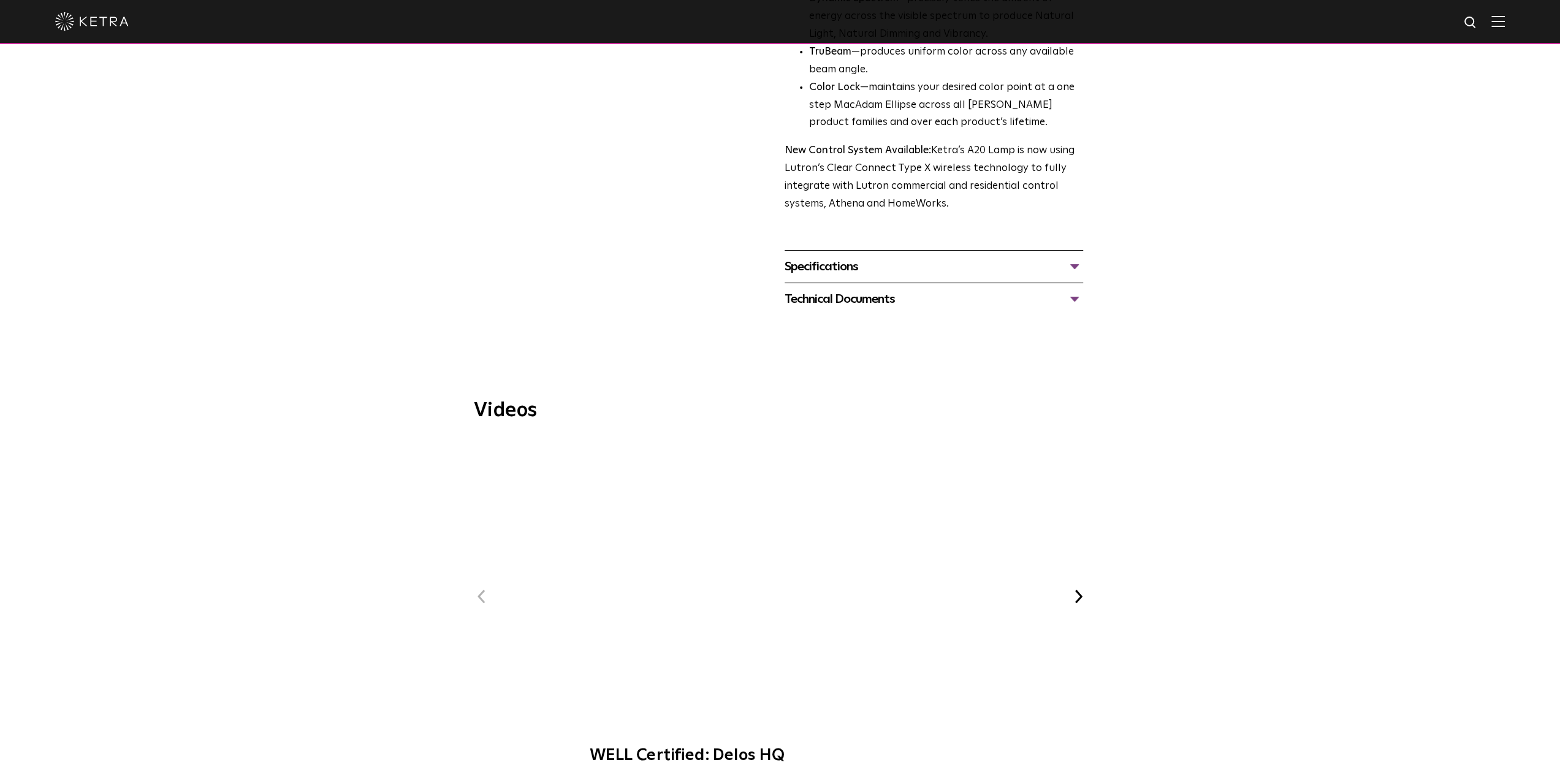
scroll to position [490, 0]
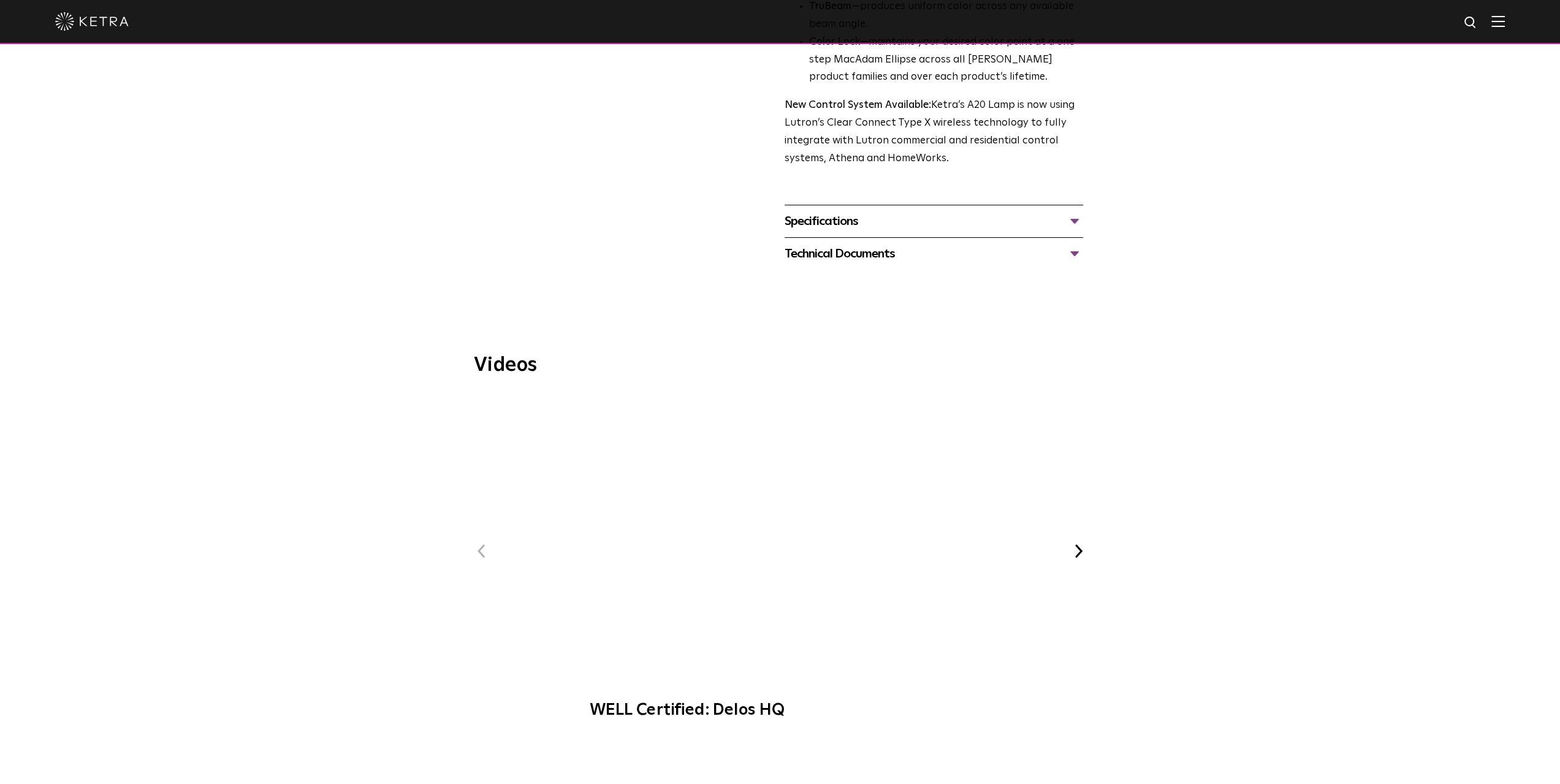
click at [791, 494] on span "WELL Certified: Delos HQ" at bounding box center [779, 562] width 412 height 338
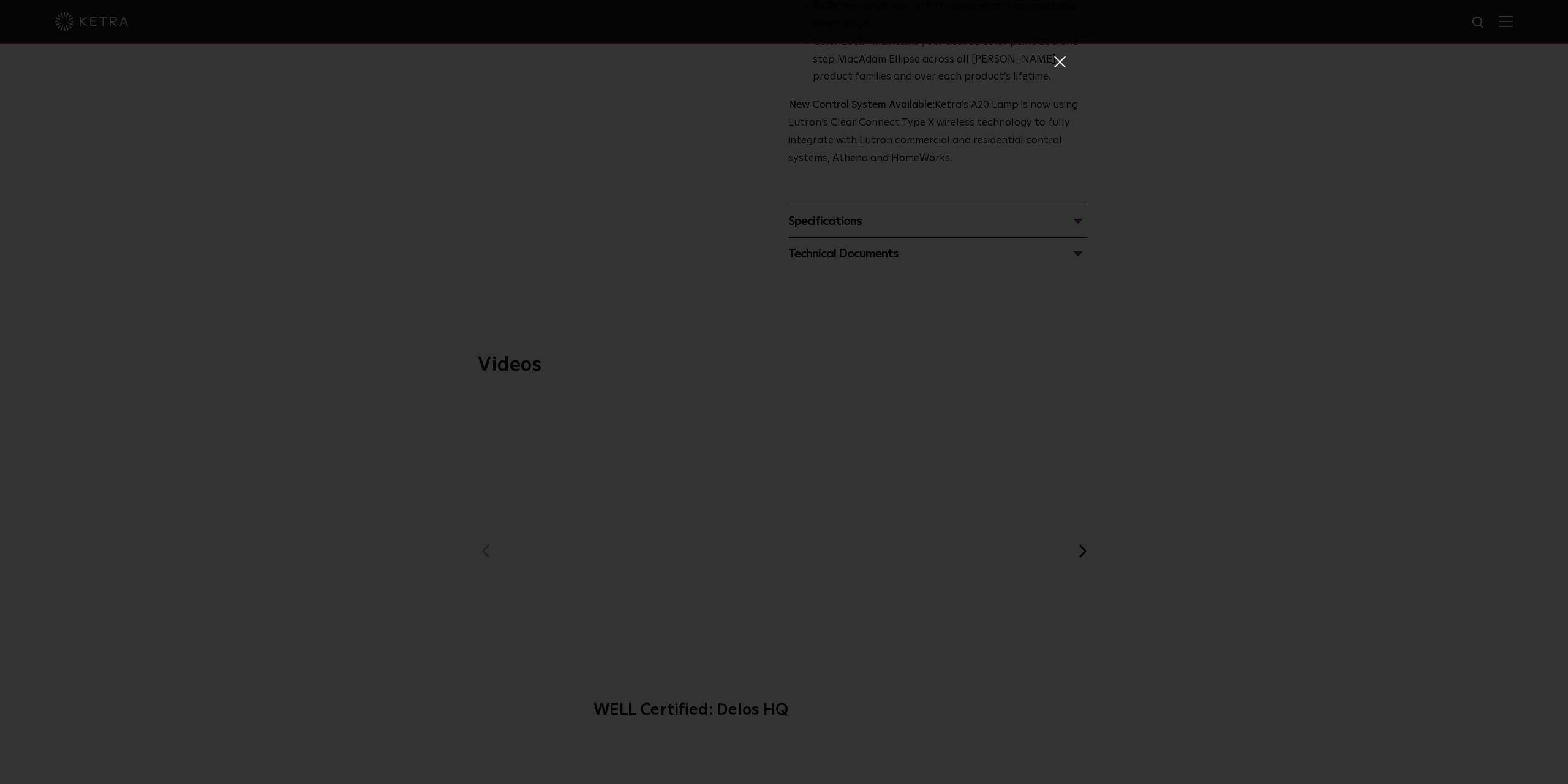
click at [1052, 63] on span at bounding box center [1059, 61] width 14 height 12
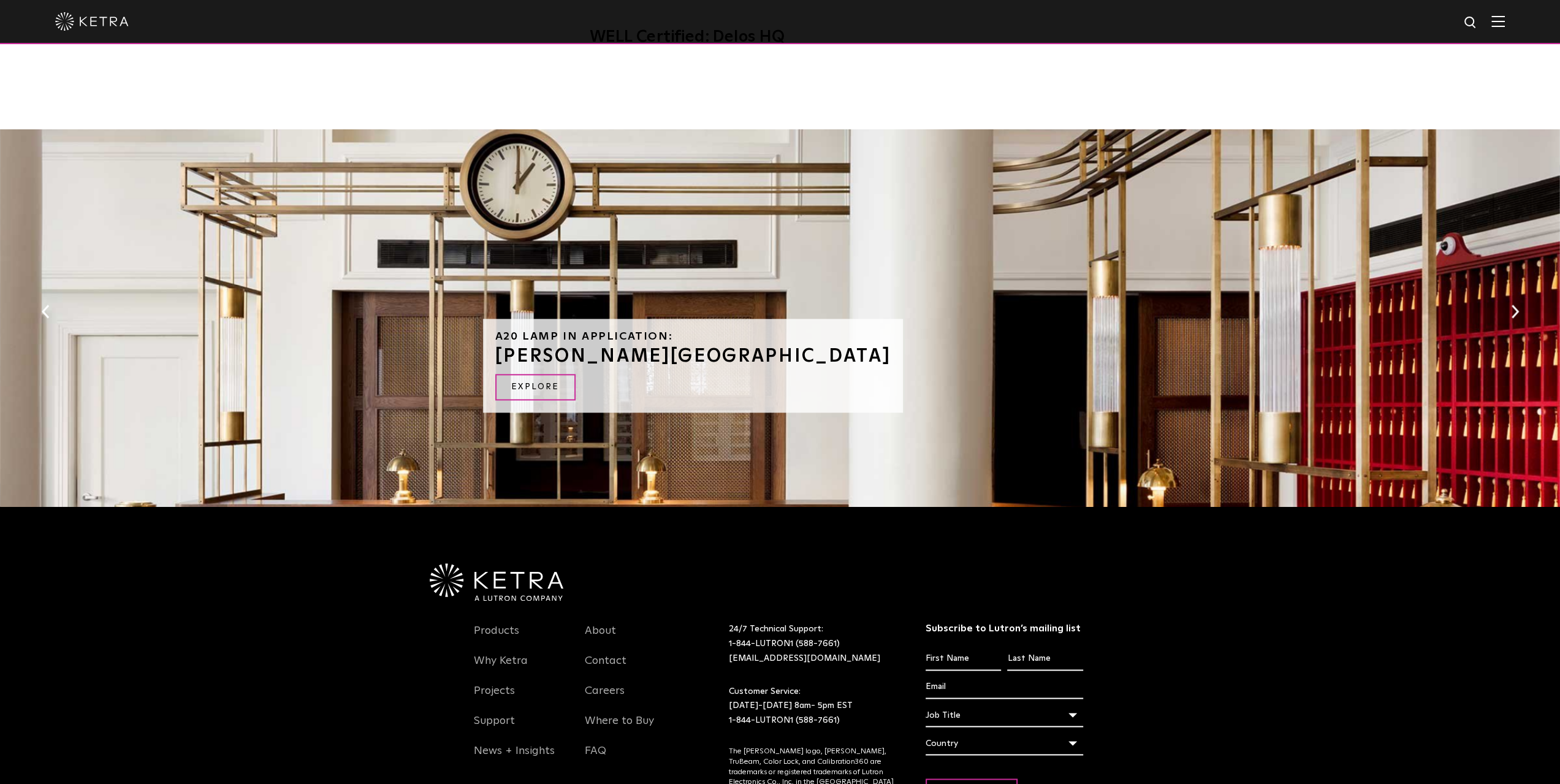
scroll to position [1164, 0]
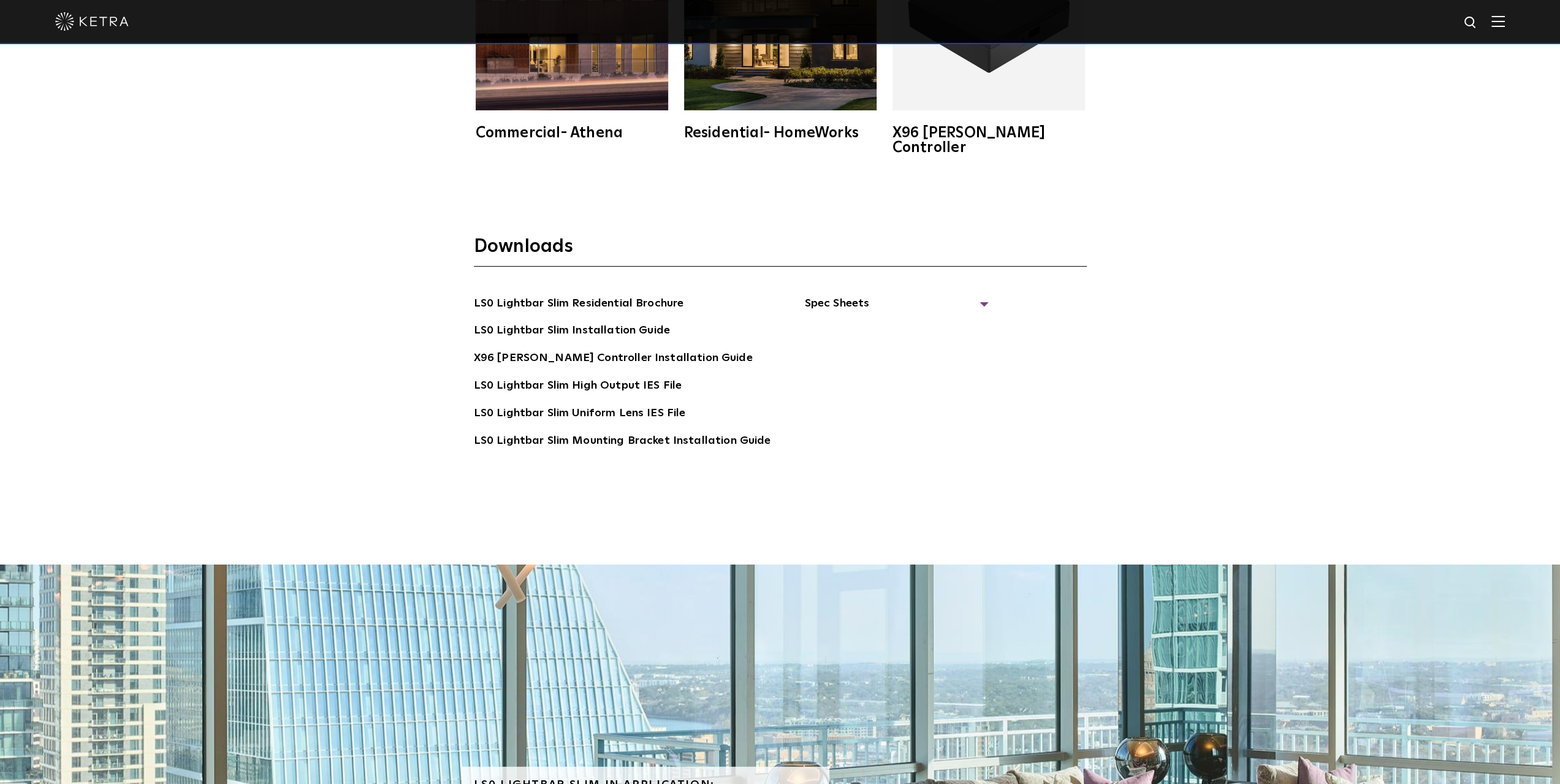
scroll to position [2986, 0]
click at [829, 296] on span "Spec Sheets" at bounding box center [896, 309] width 184 height 27
click at [854, 322] on link "LS0 Lightbar Slim Spec Sheet" at bounding box center [898, 331] width 157 height 20
